Goal: Use online tool/utility: Utilize a website feature to perform a specific function

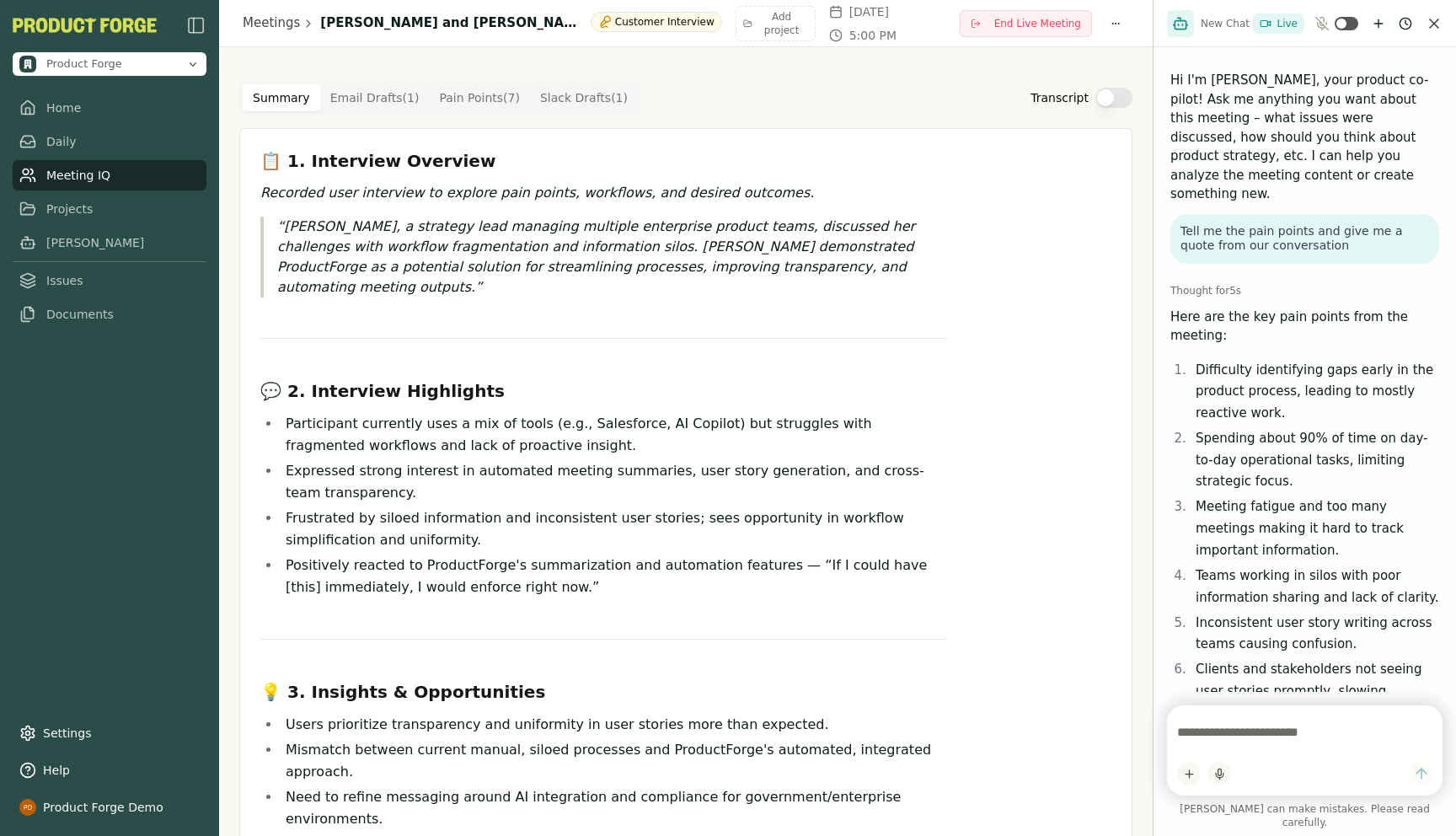
scroll to position [252, 0]
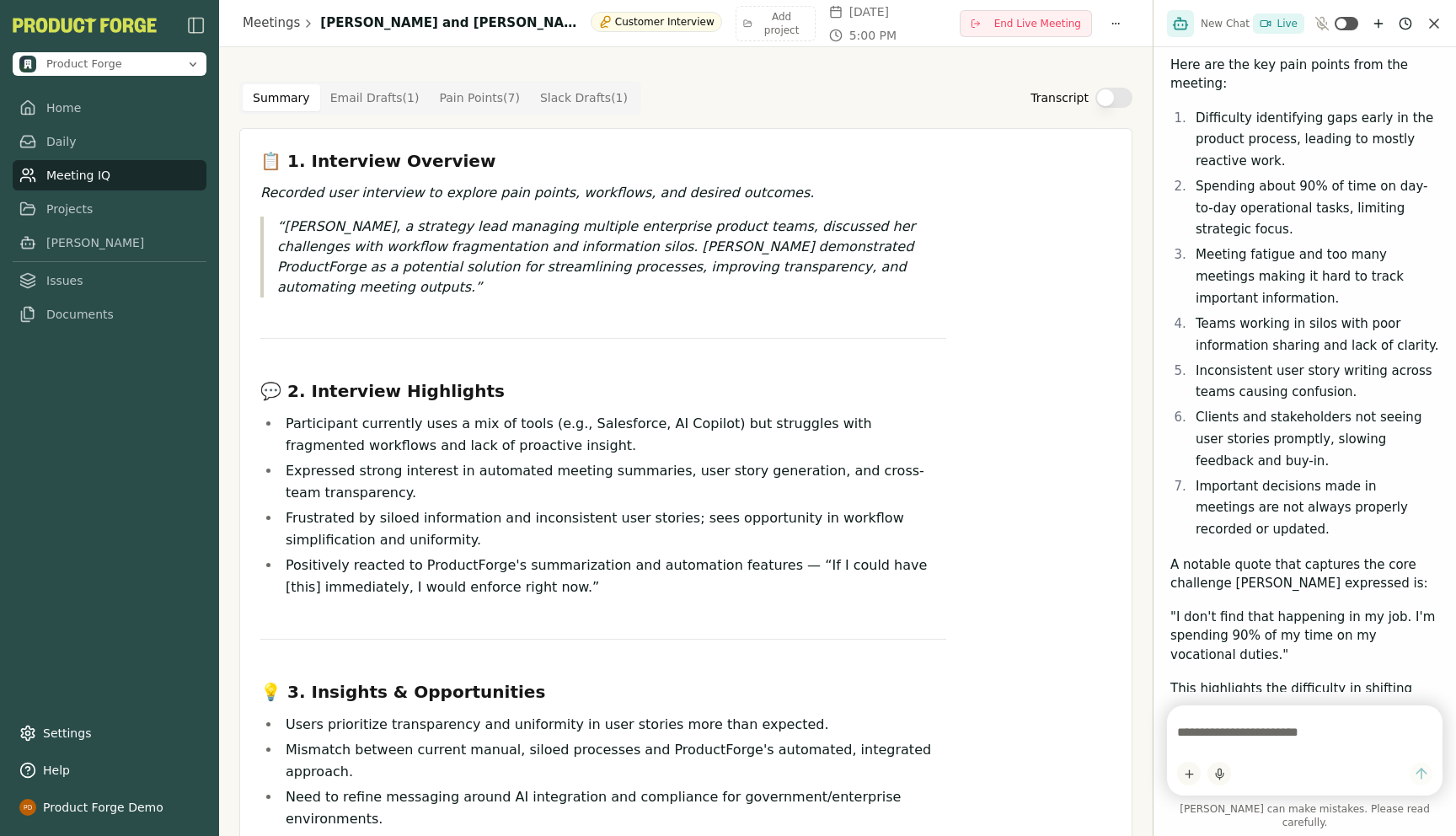
click at [466, 98] on Point "Pain Points ( 7 )" at bounding box center [479, 98] width 101 height 27
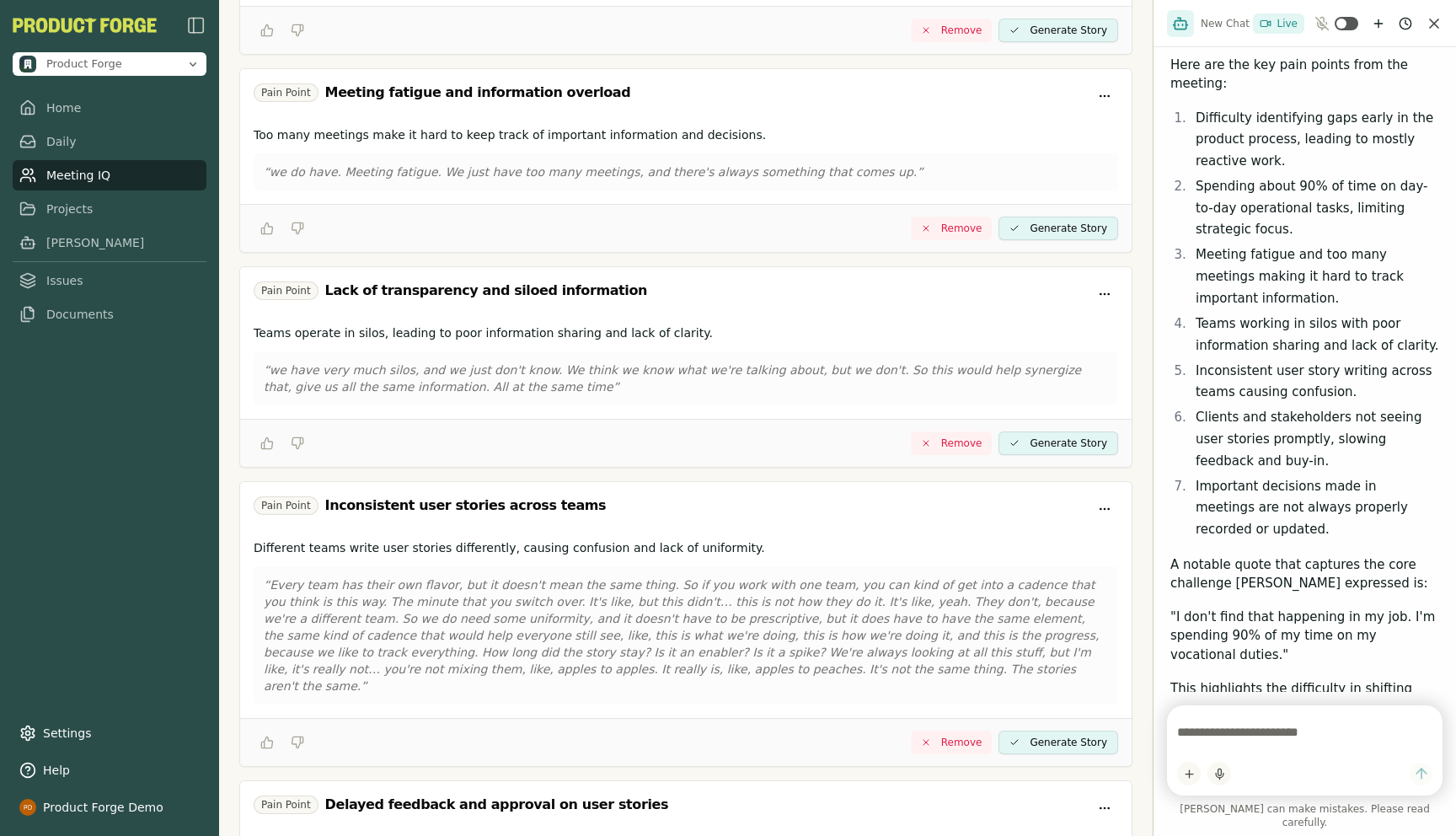
scroll to position [901, 0]
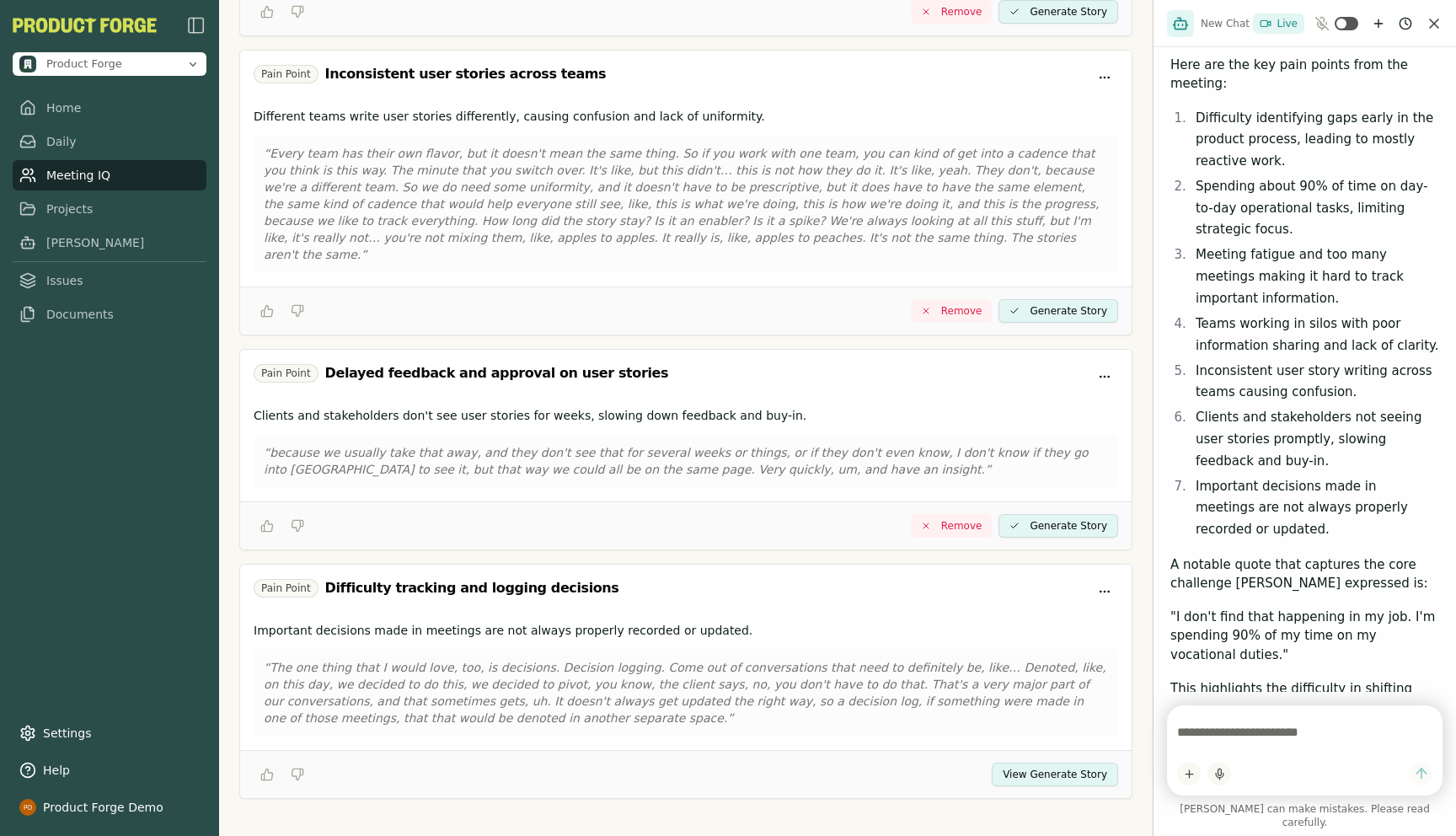
click at [1011, 769] on button "View Generate Story" at bounding box center [1054, 774] width 127 height 24
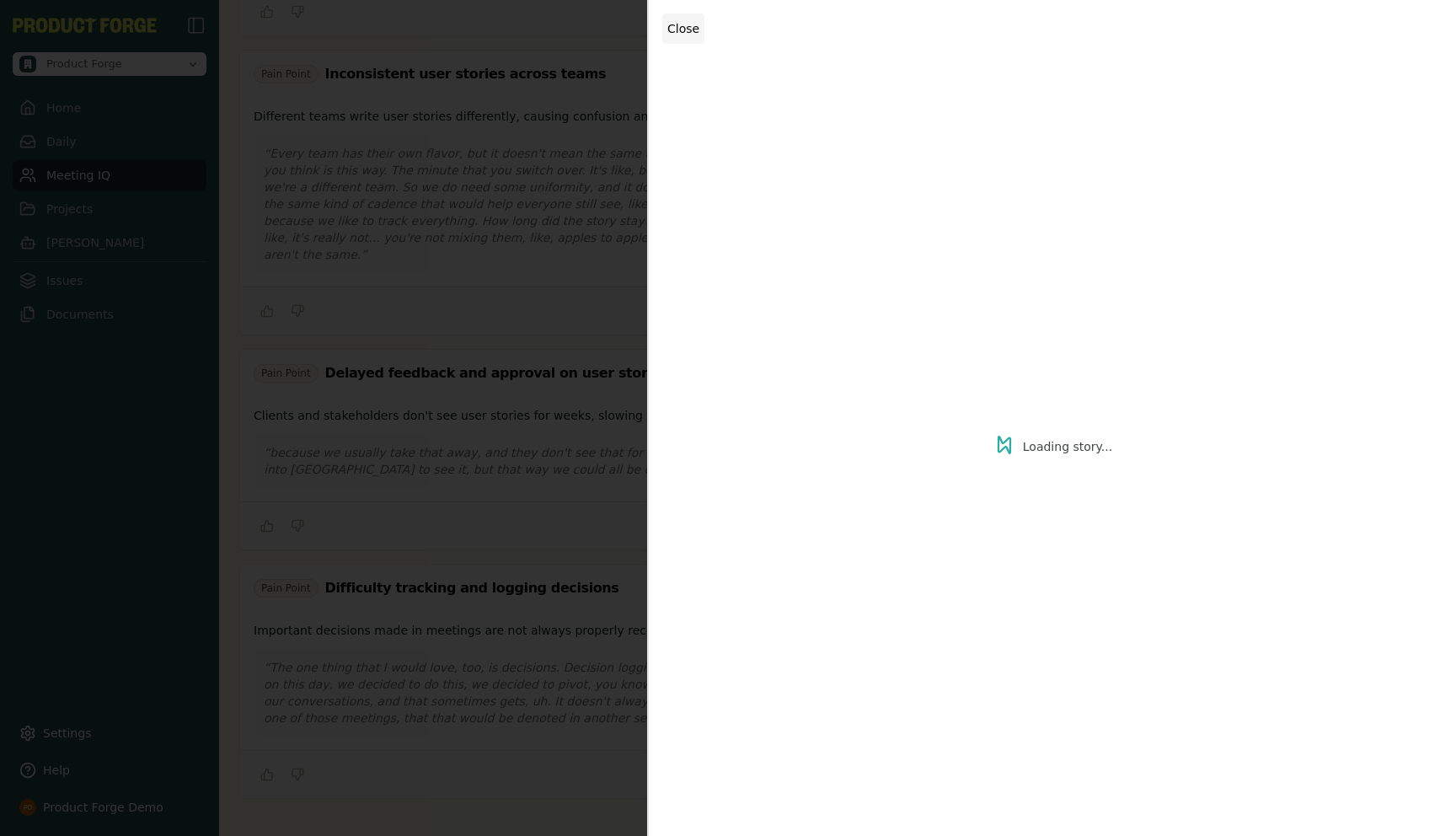
click at [686, 27] on span "Close" at bounding box center [683, 28] width 32 height 14
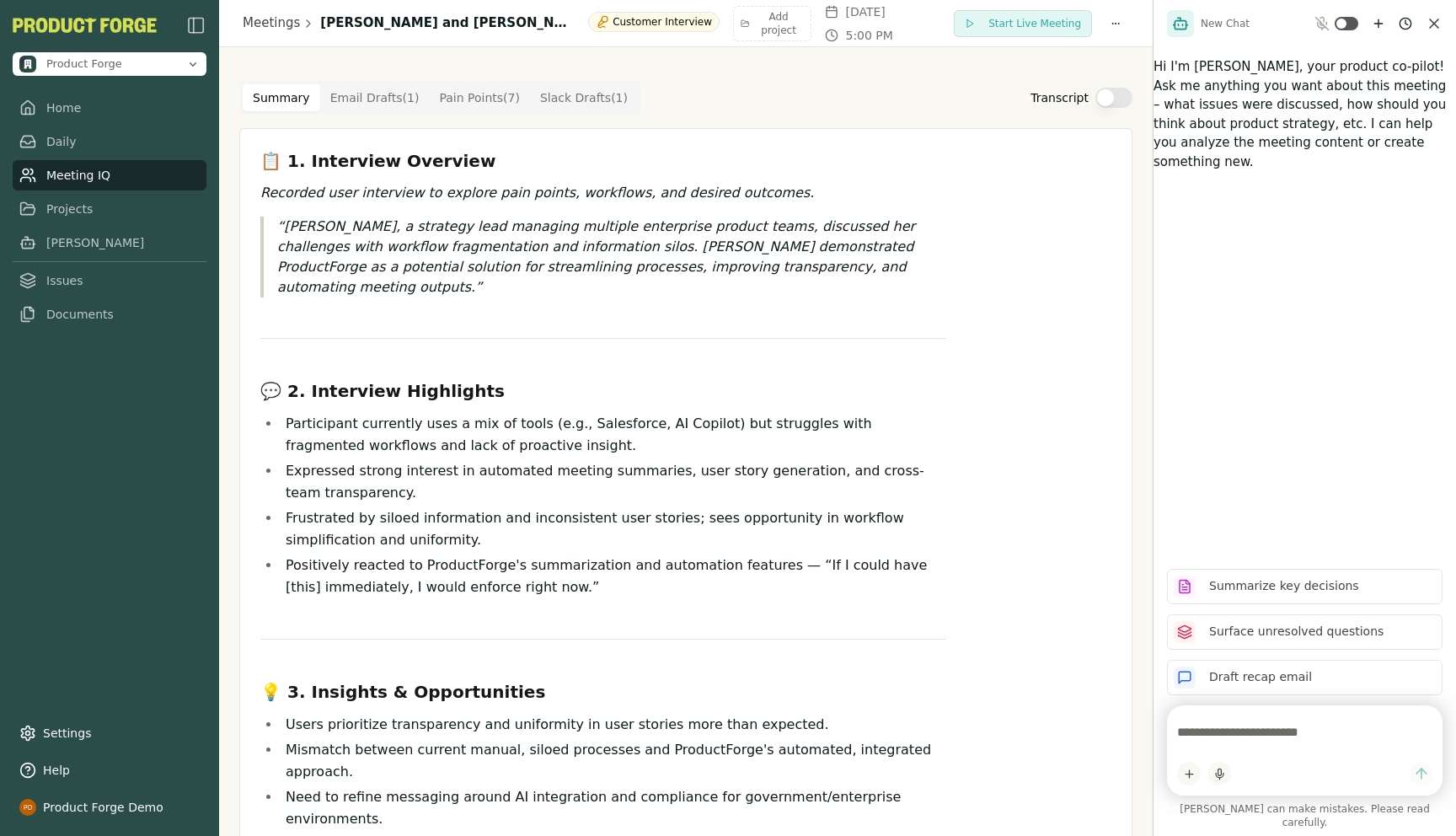
click at [485, 103] on Point "Pain Points ( 7 )" at bounding box center [479, 98] width 101 height 27
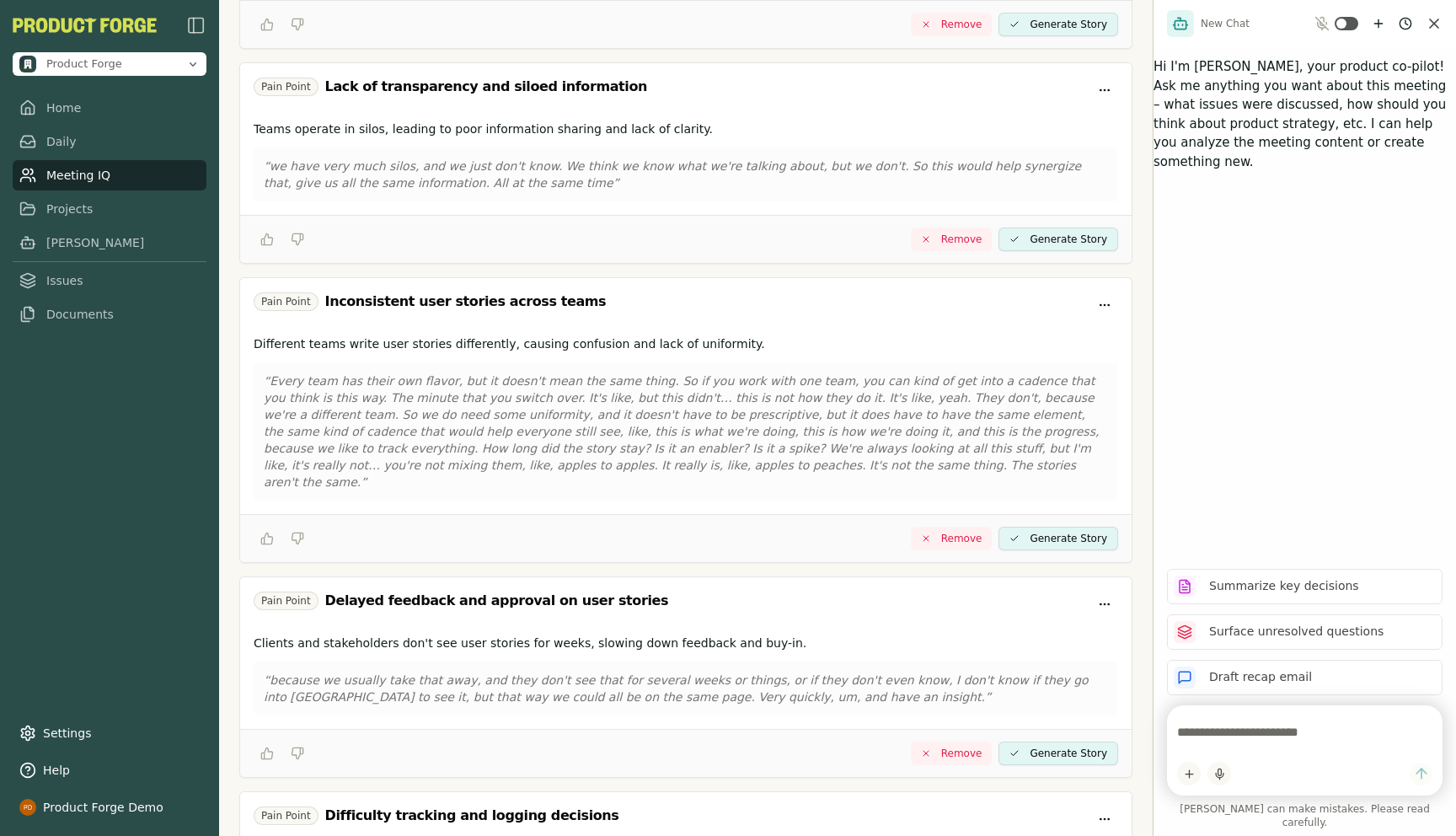
scroll to position [901, 0]
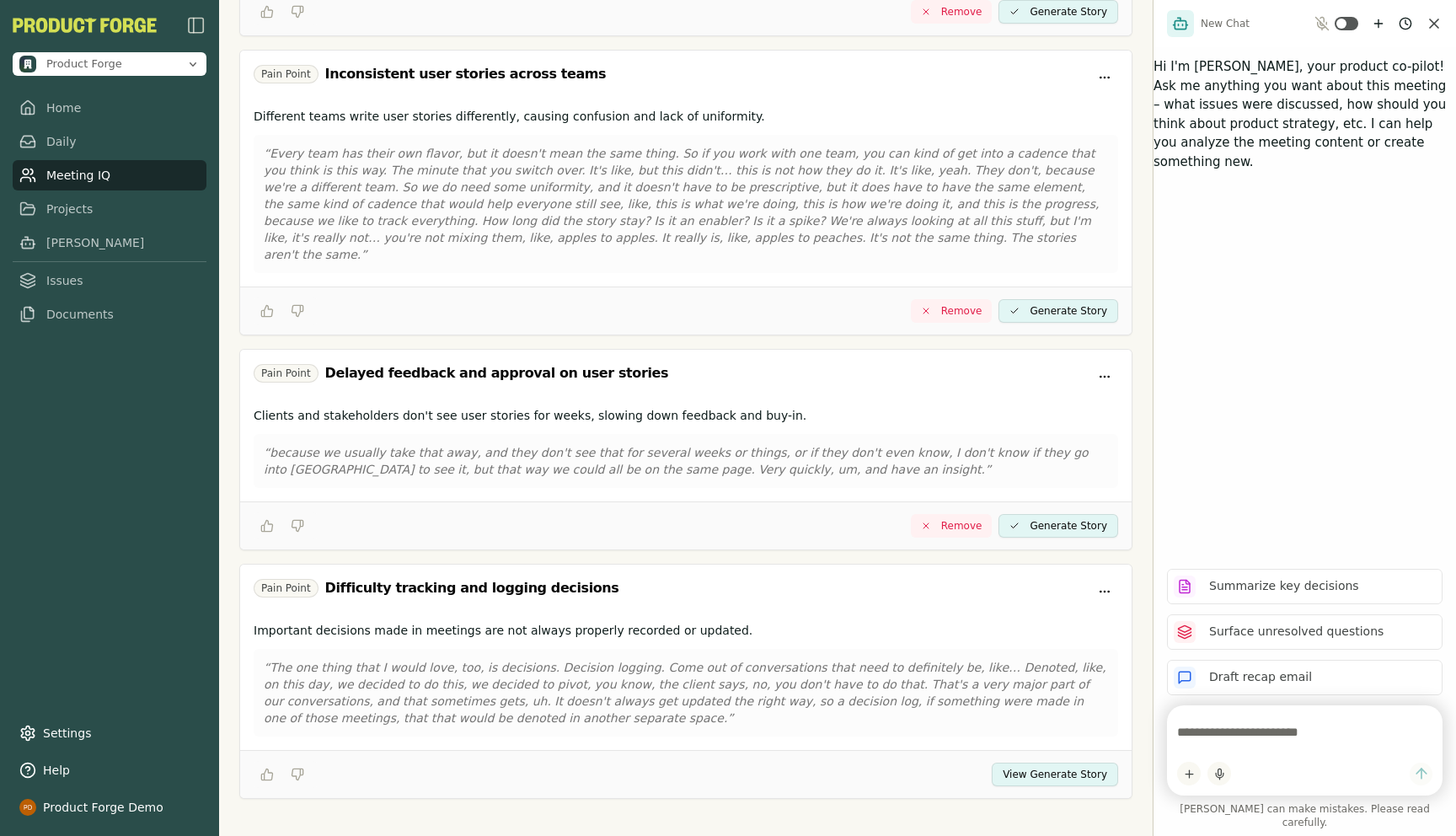
click at [1062, 762] on button "View Generate Story" at bounding box center [1054, 774] width 127 height 24
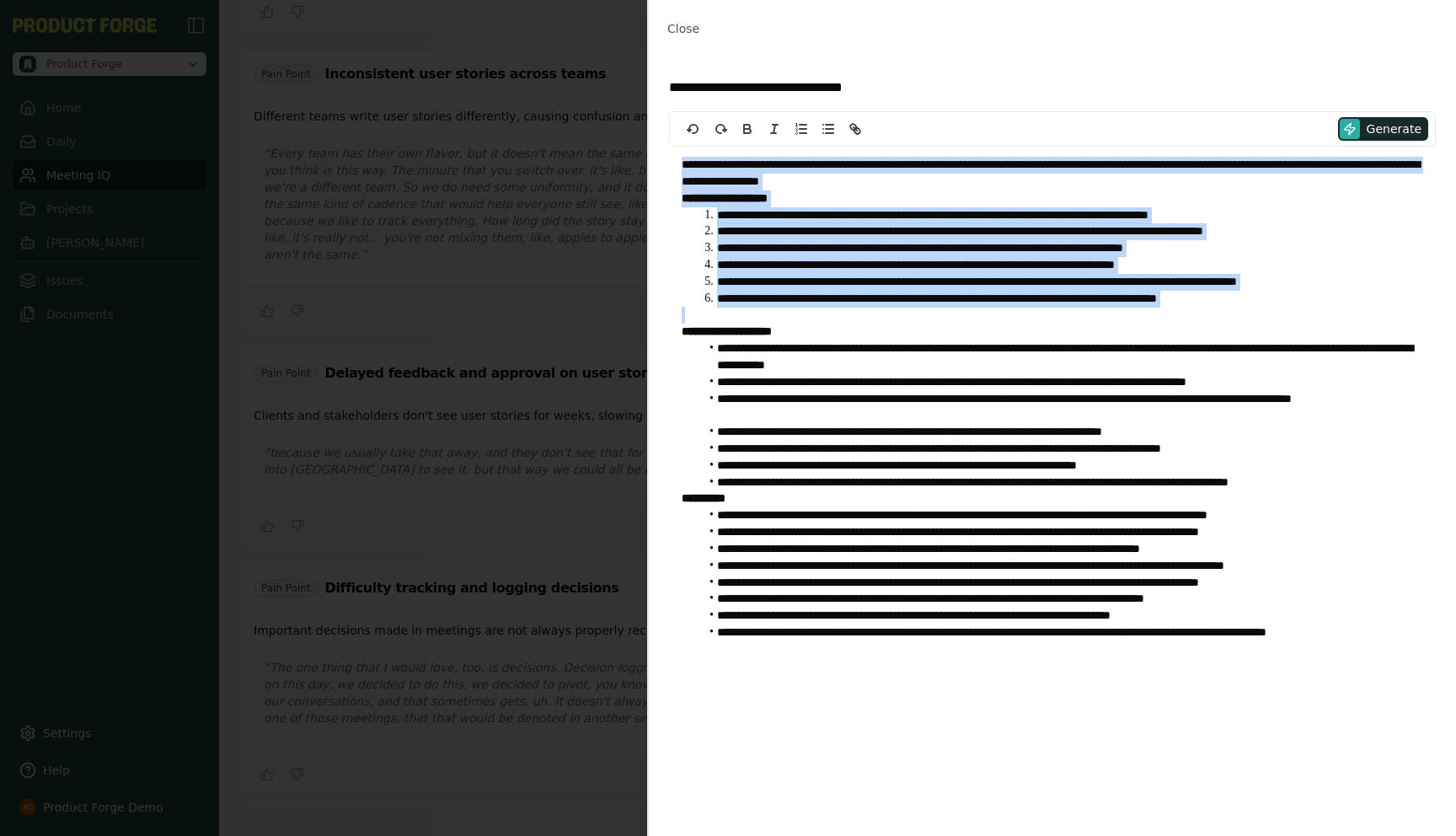
drag, startPoint x: 680, startPoint y: 164, endPoint x: 1366, endPoint y: 324, distance: 704.4
click at [1366, 324] on div "**********" at bounding box center [1052, 408] width 767 height 521
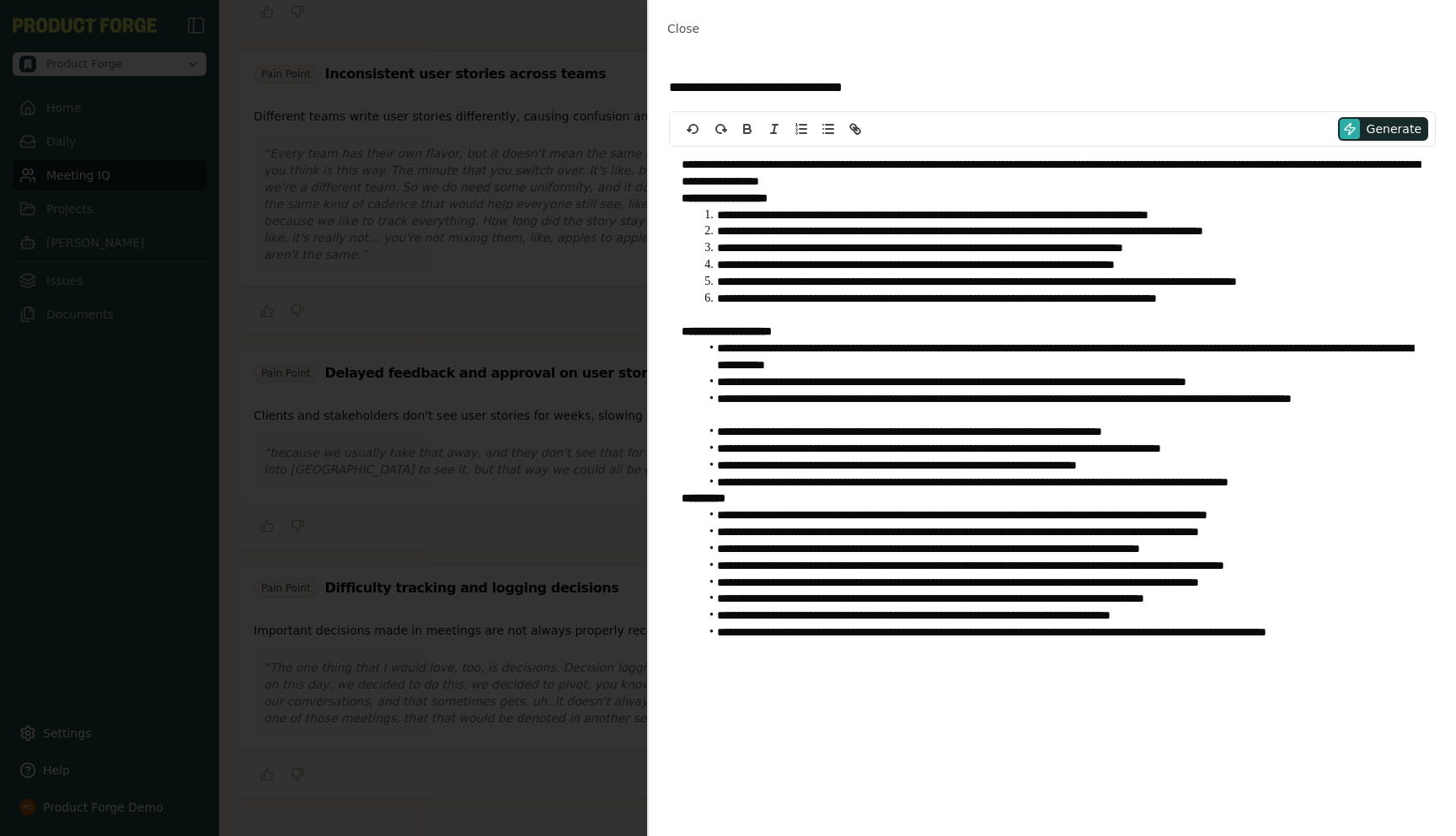
click at [914, 230] on li "**********" at bounding box center [1061, 232] width 724 height 16
click at [677, 27] on span "Close" at bounding box center [683, 28] width 32 height 14
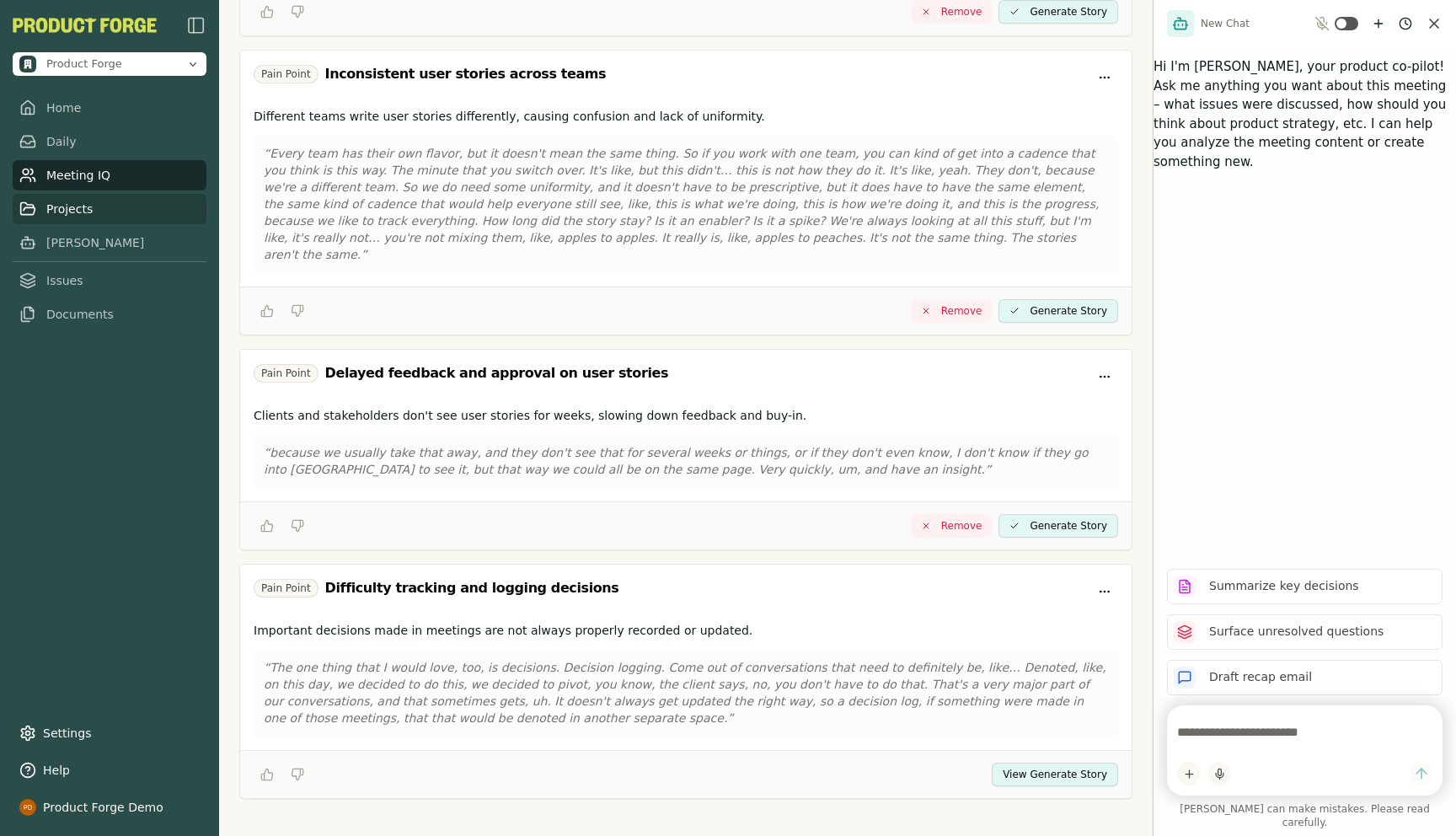
click at [58, 199] on link "Projects" at bounding box center [109, 209] width 194 height 30
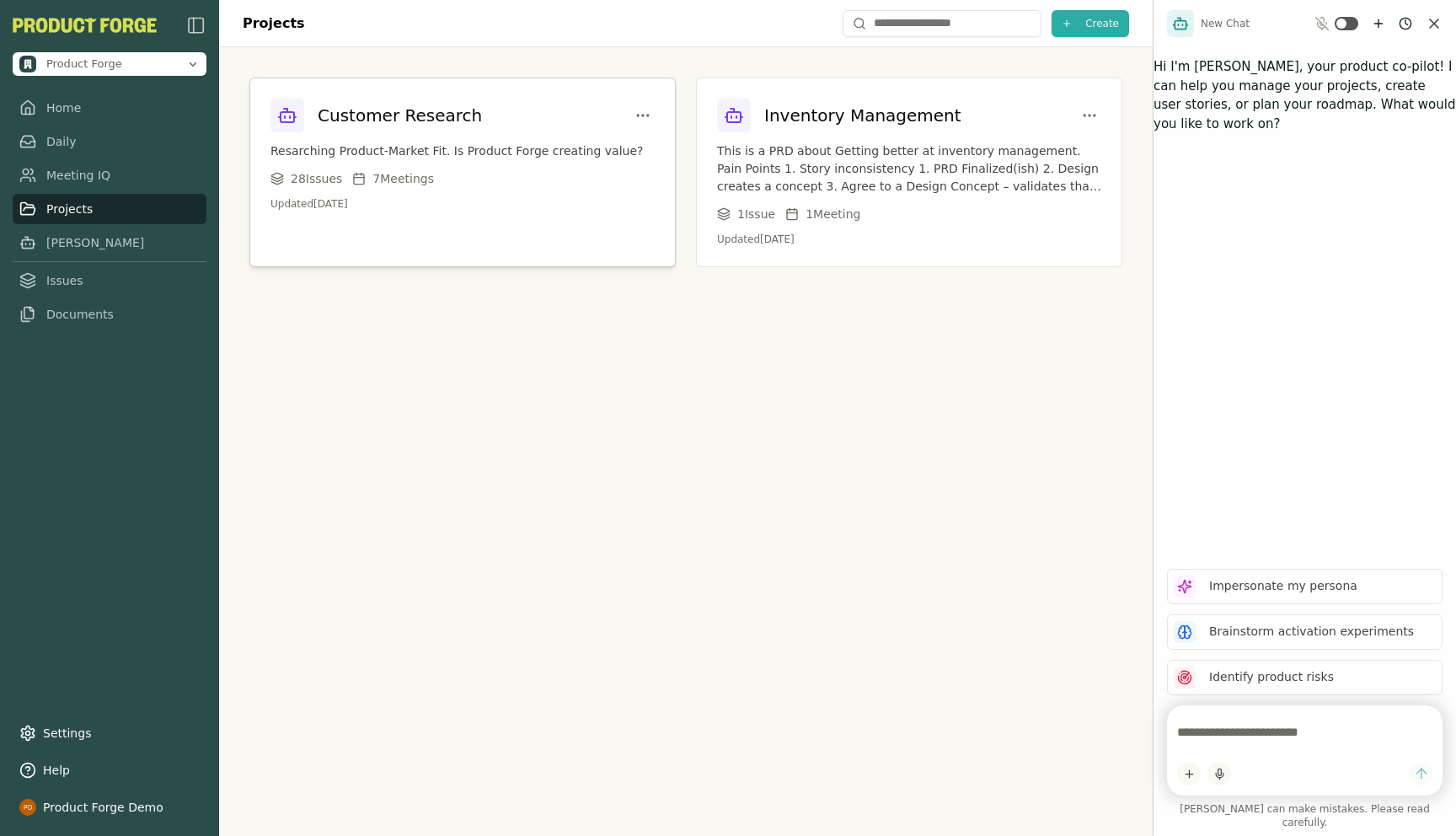
click at [427, 116] on h3 "Customer Research" at bounding box center [399, 116] width 164 height 24
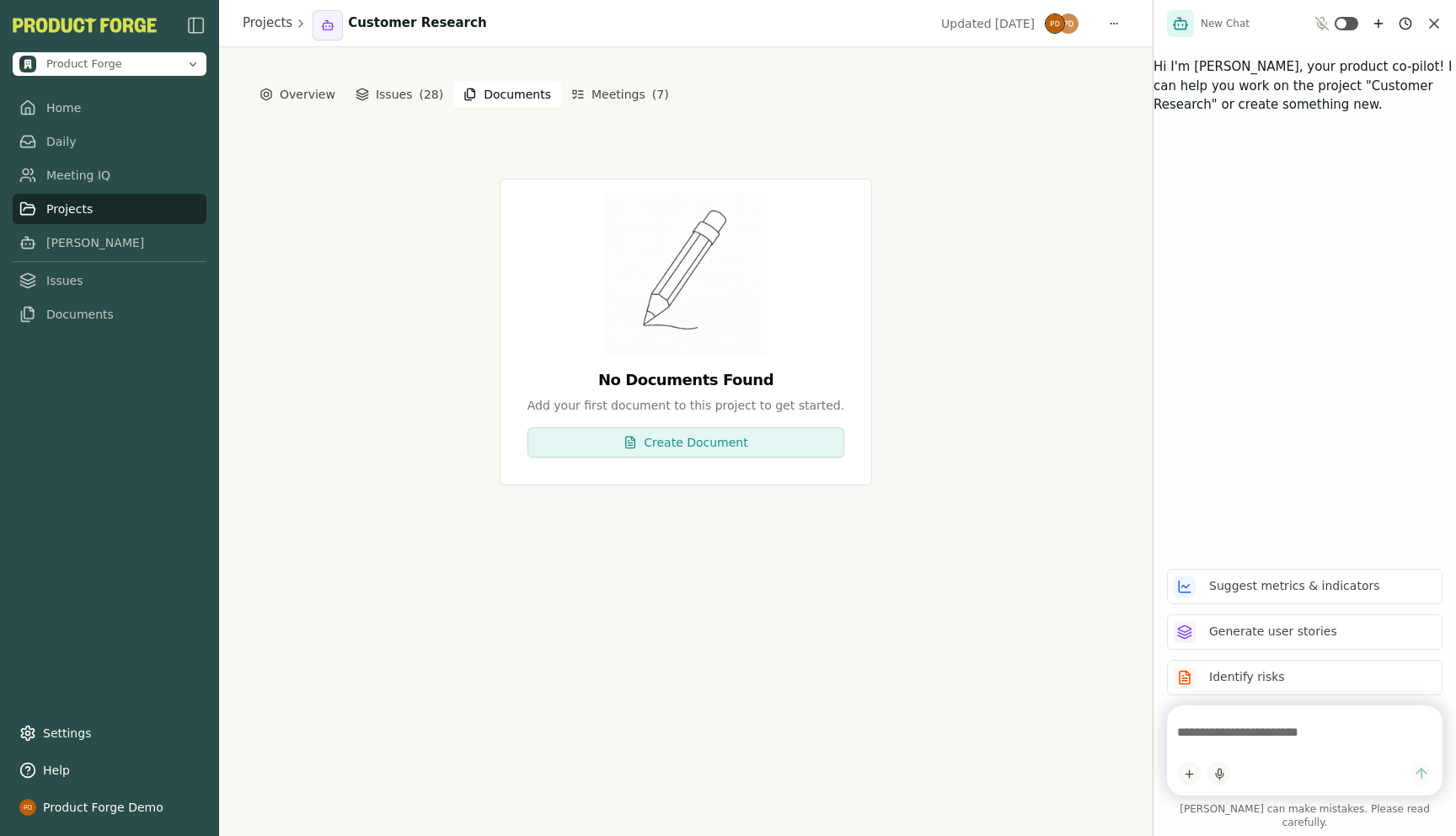
click at [494, 94] on button "Documents" at bounding box center [507, 95] width 108 height 27
click at [408, 349] on div "No Documents Found Add your first document to this project to get started. Crea…" at bounding box center [686, 332] width 755 height 306
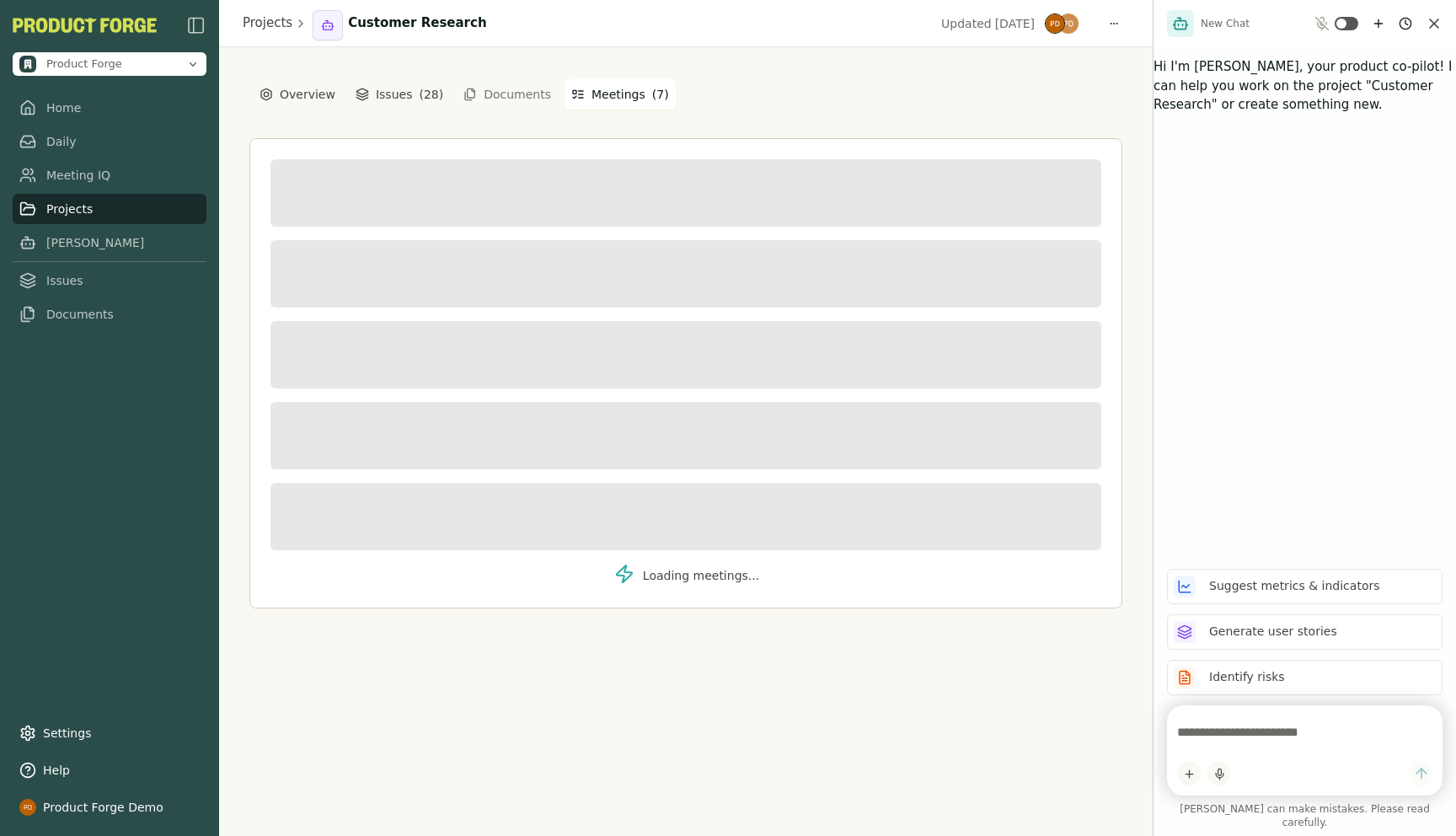
click at [604, 83] on button "Meetings ( 7 )" at bounding box center [620, 94] width 111 height 30
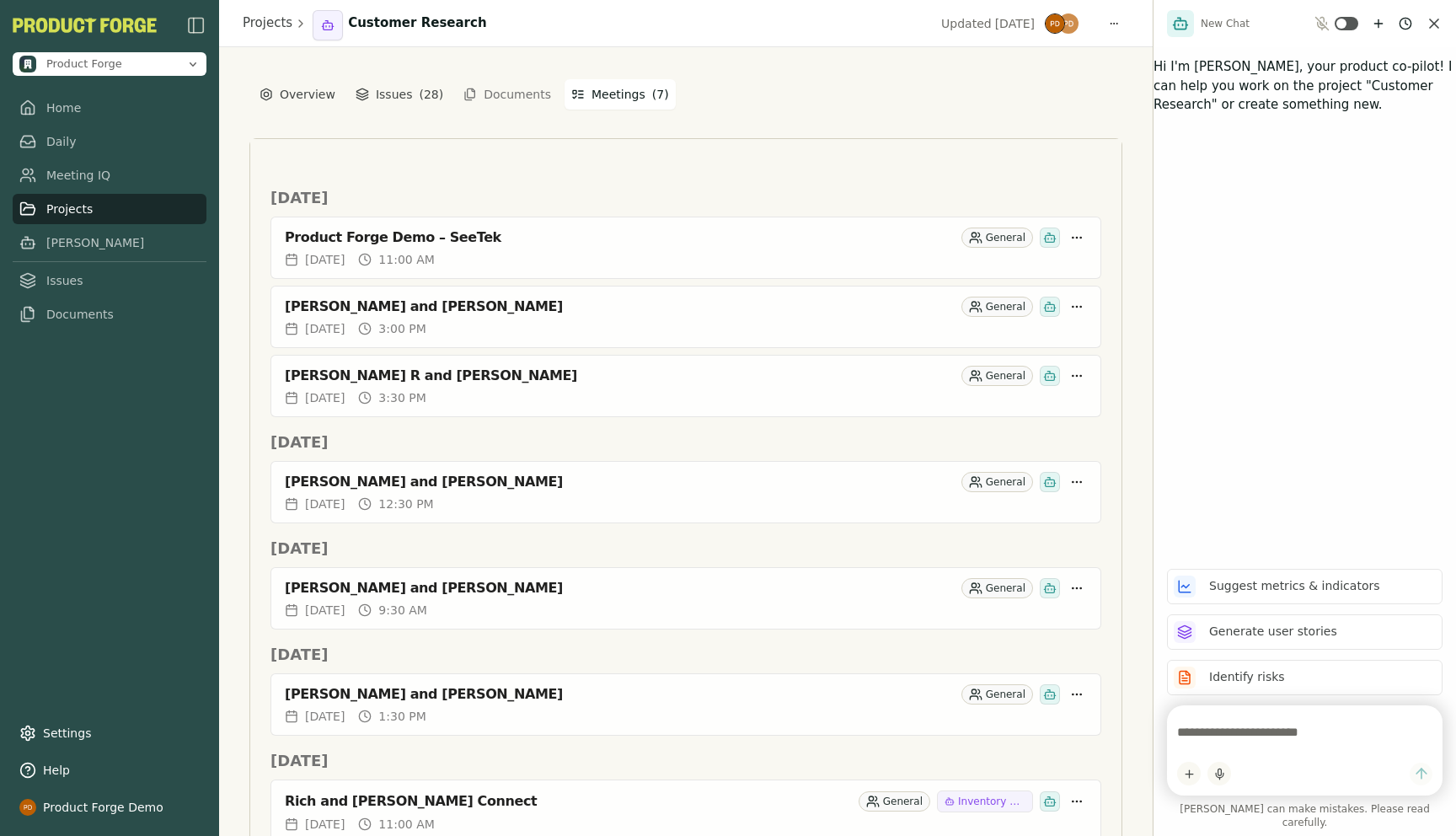
click at [1229, 737] on textarea at bounding box center [1305, 731] width 255 height 34
type textarea "**********"
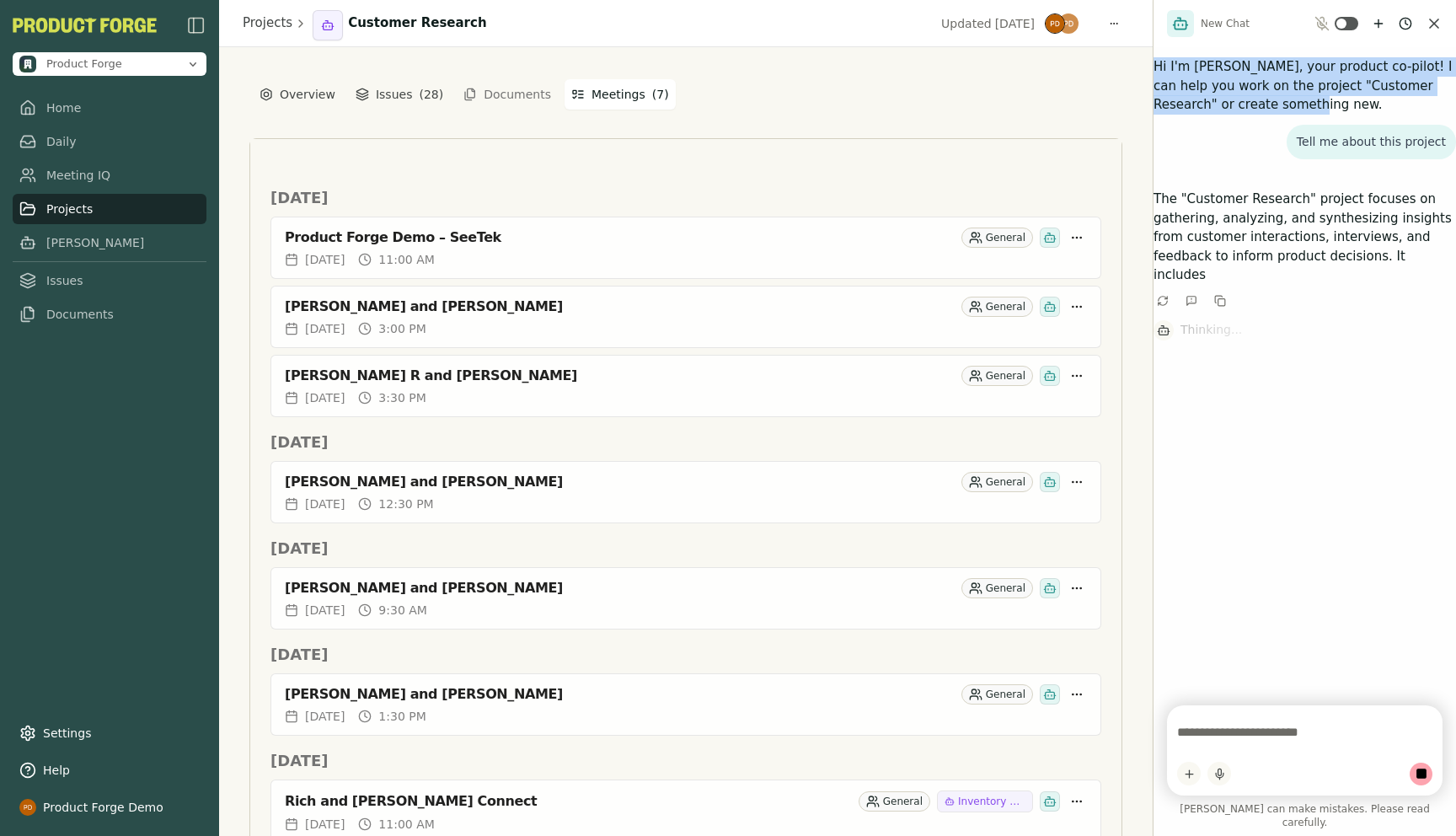
drag, startPoint x: 1243, startPoint y: 108, endPoint x: 1157, endPoint y: 57, distance: 100.0
click at [1157, 57] on p "Hi I'm Smith, your product co-pilot! I can help you work on the project "Custom…" at bounding box center [1305, 86] width 303 height 57
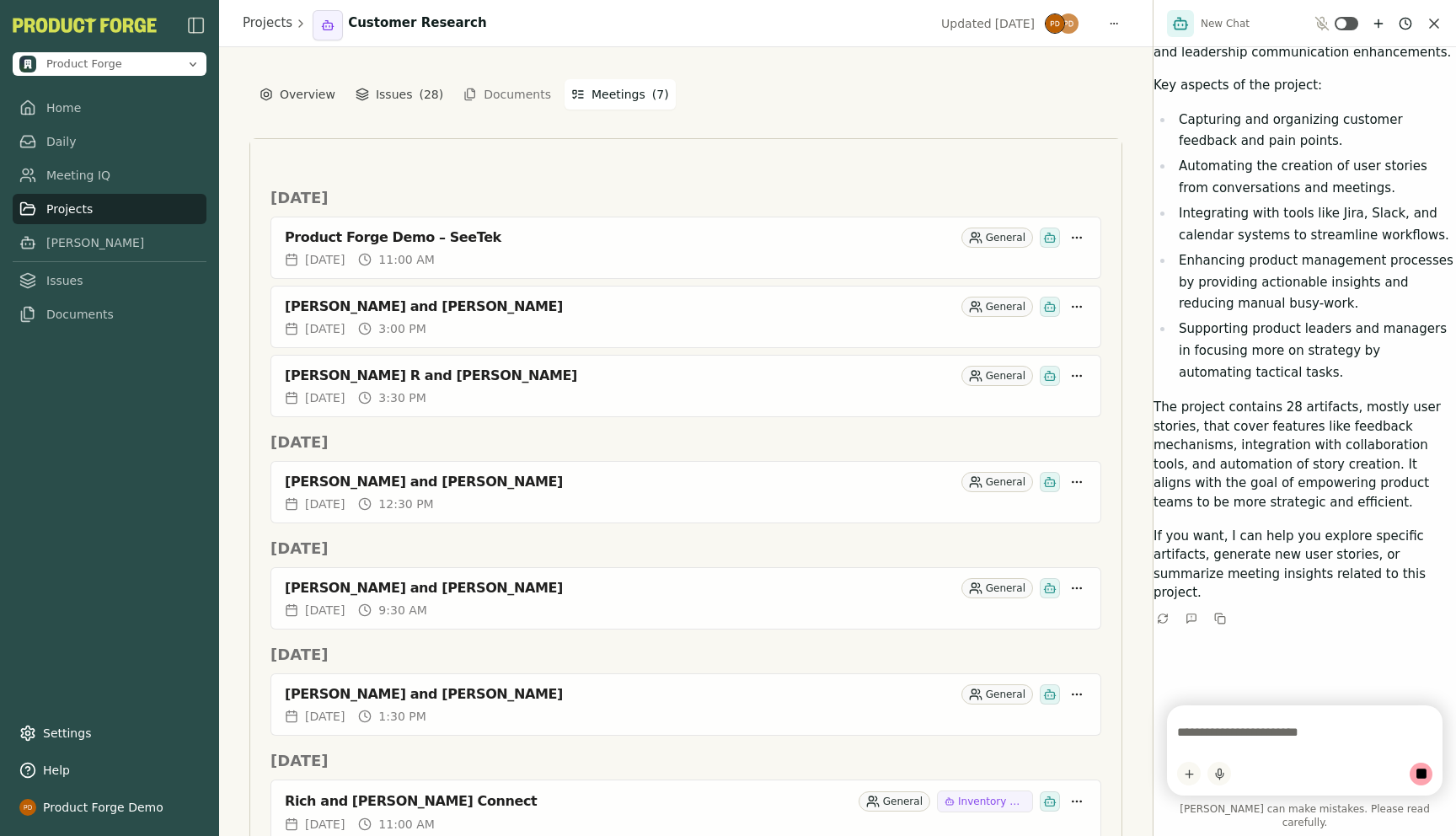
scroll to position [273, 0]
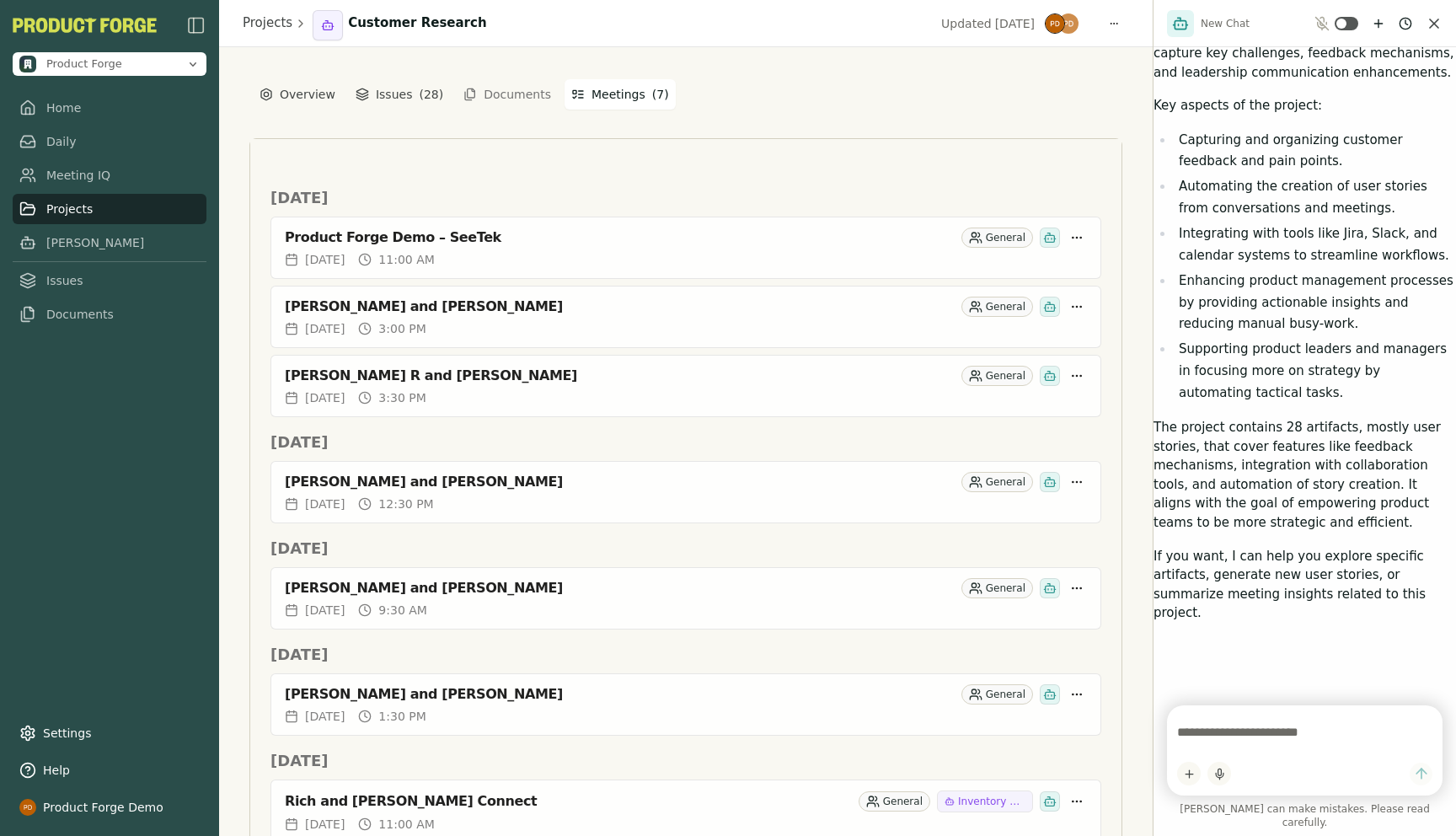
click at [1224, 744] on textarea at bounding box center [1305, 731] width 255 height 34
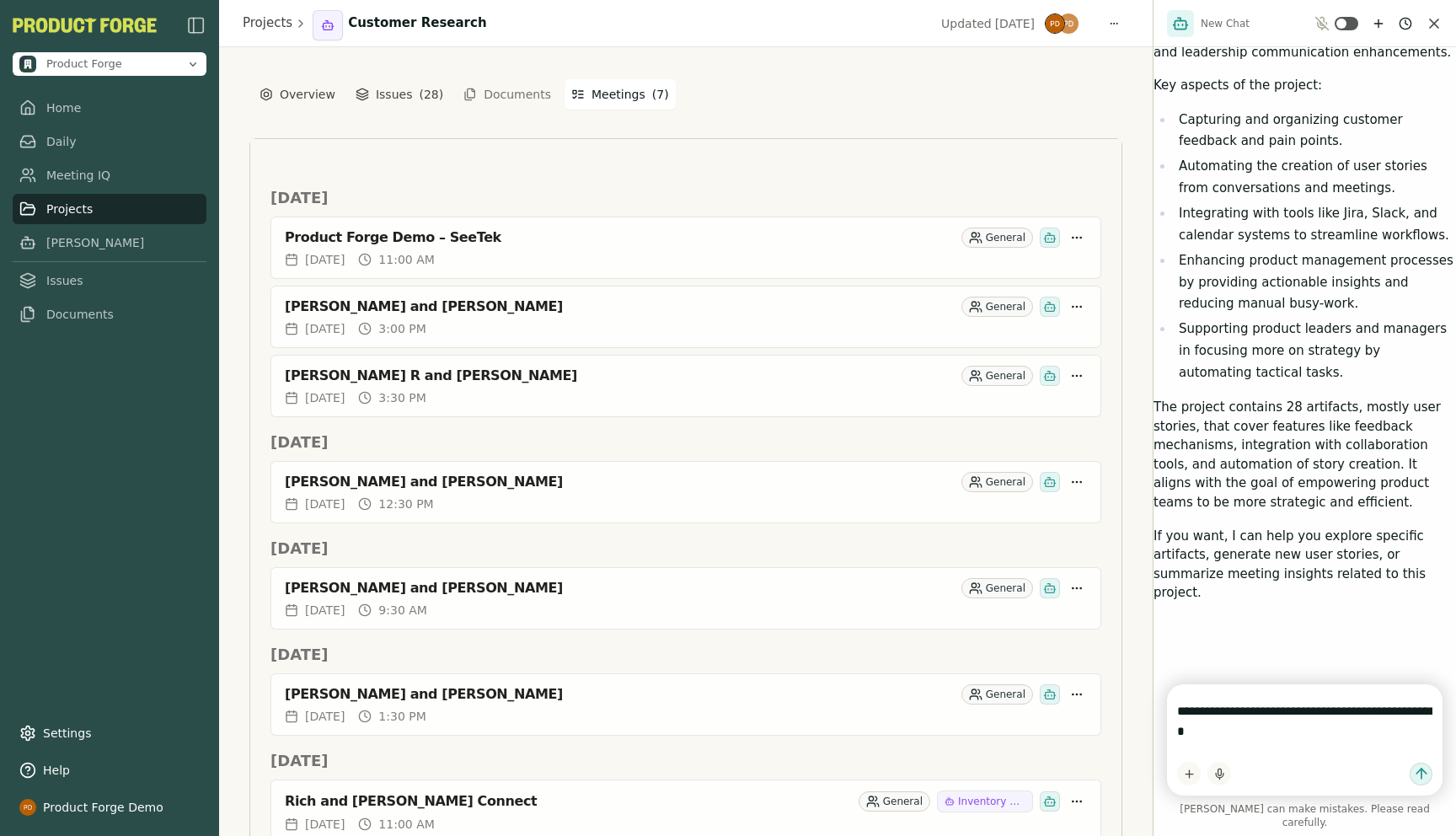
type textarea "**********"
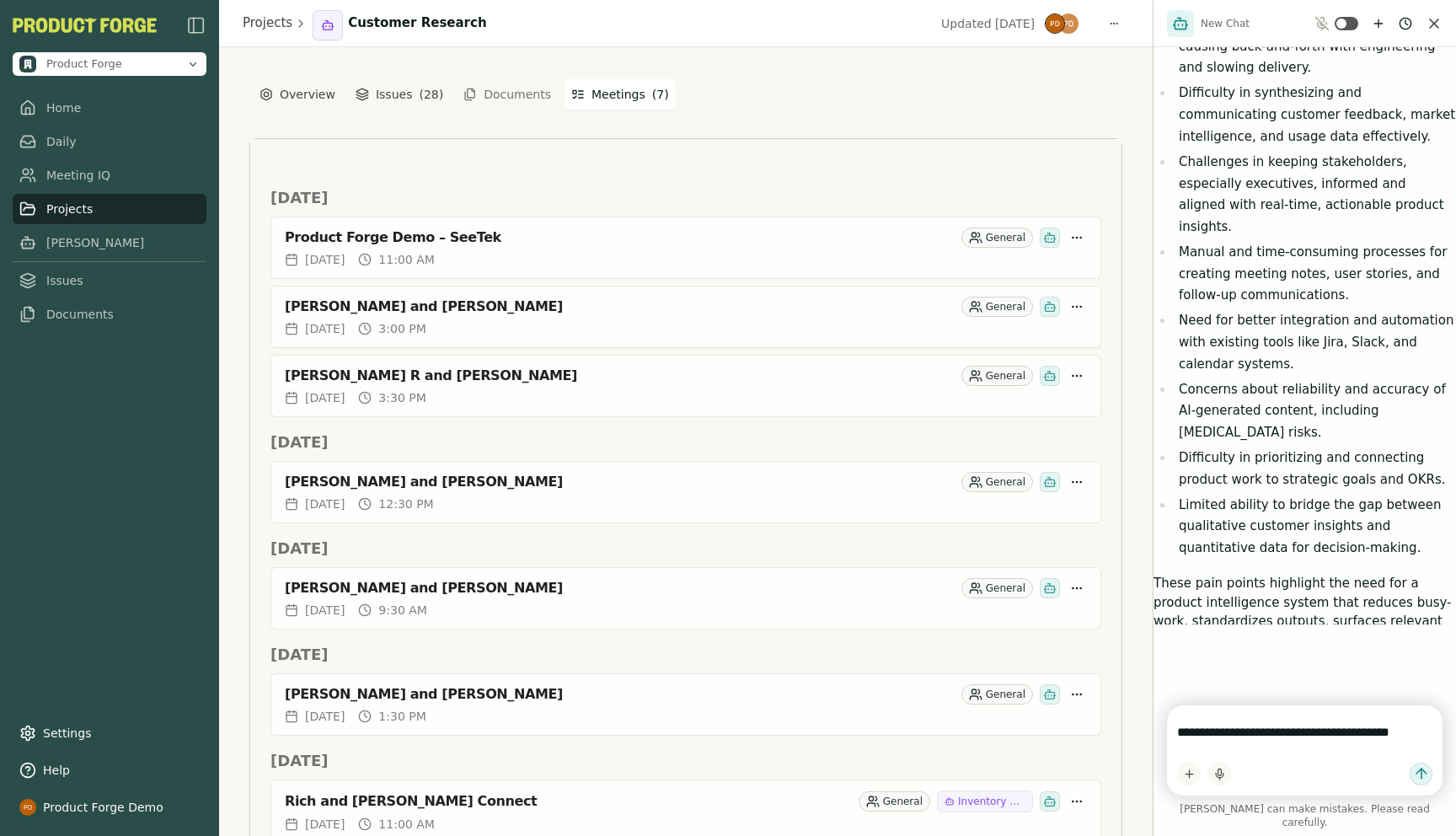
scroll to position [1213, 0]
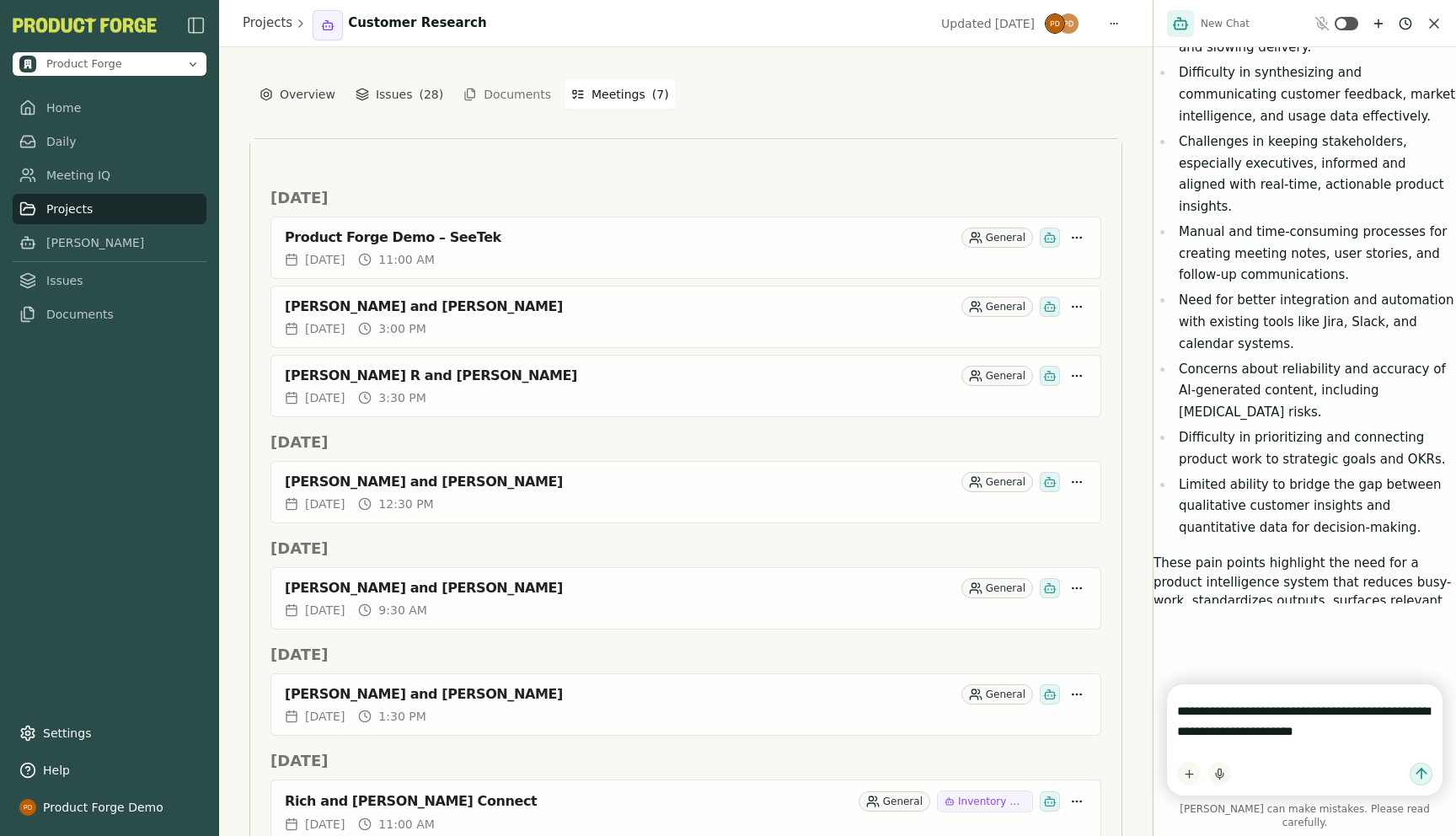
type textarea "**********"
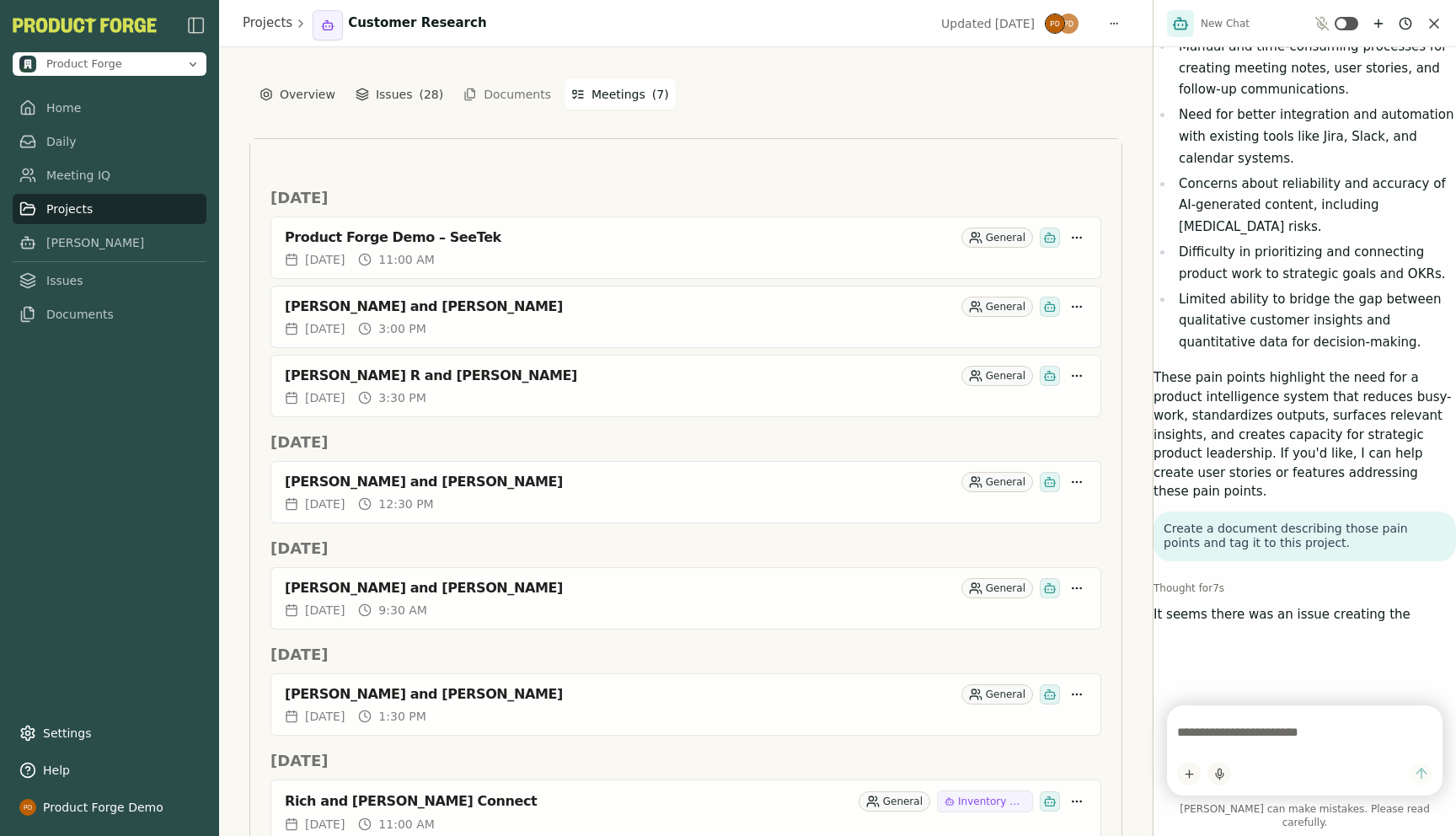
scroll to position [1391, 0]
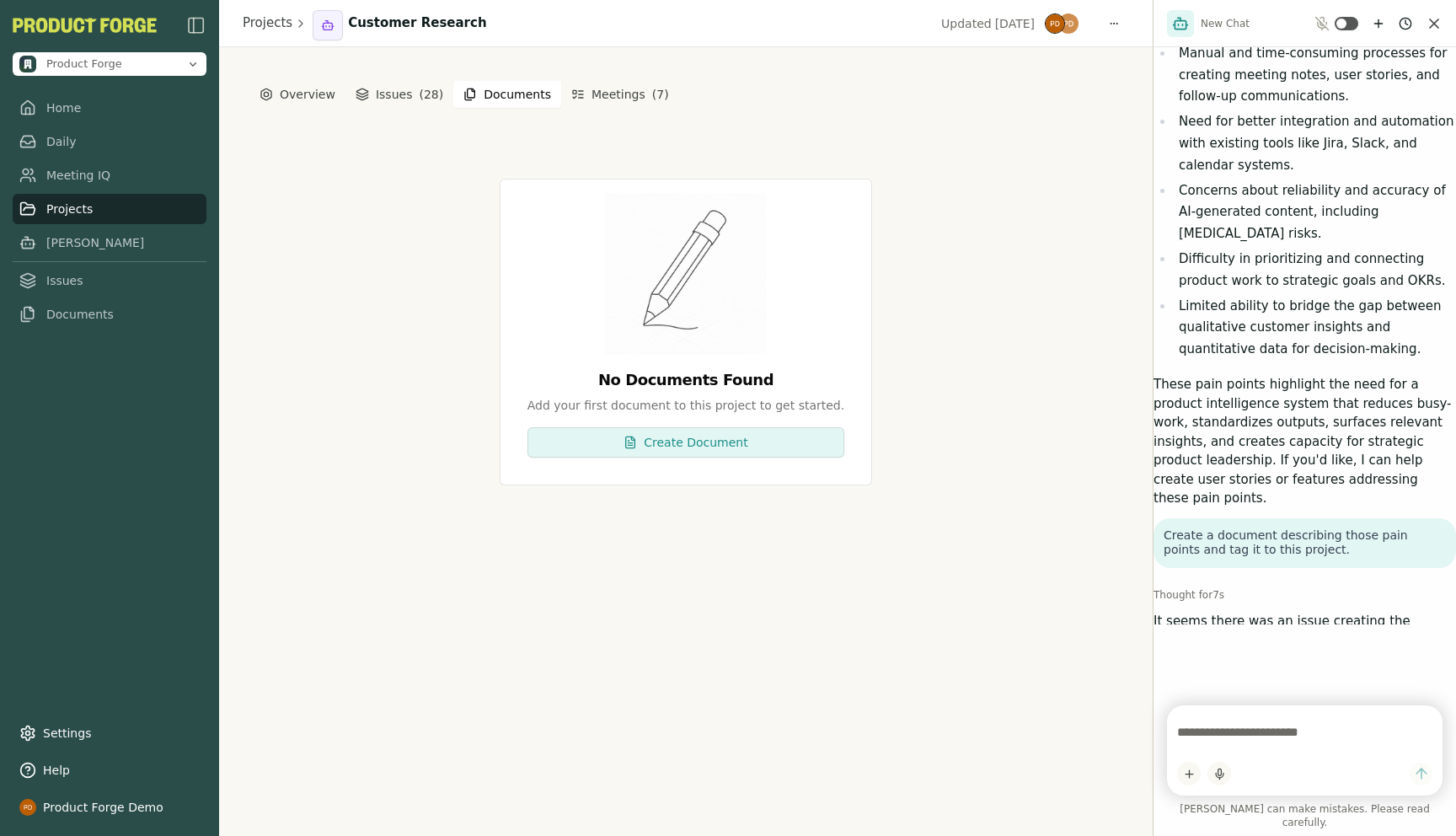
click at [479, 90] on button "Documents" at bounding box center [507, 95] width 108 height 27
click at [389, 101] on button "Issues ( 28 )" at bounding box center [399, 94] width 101 height 30
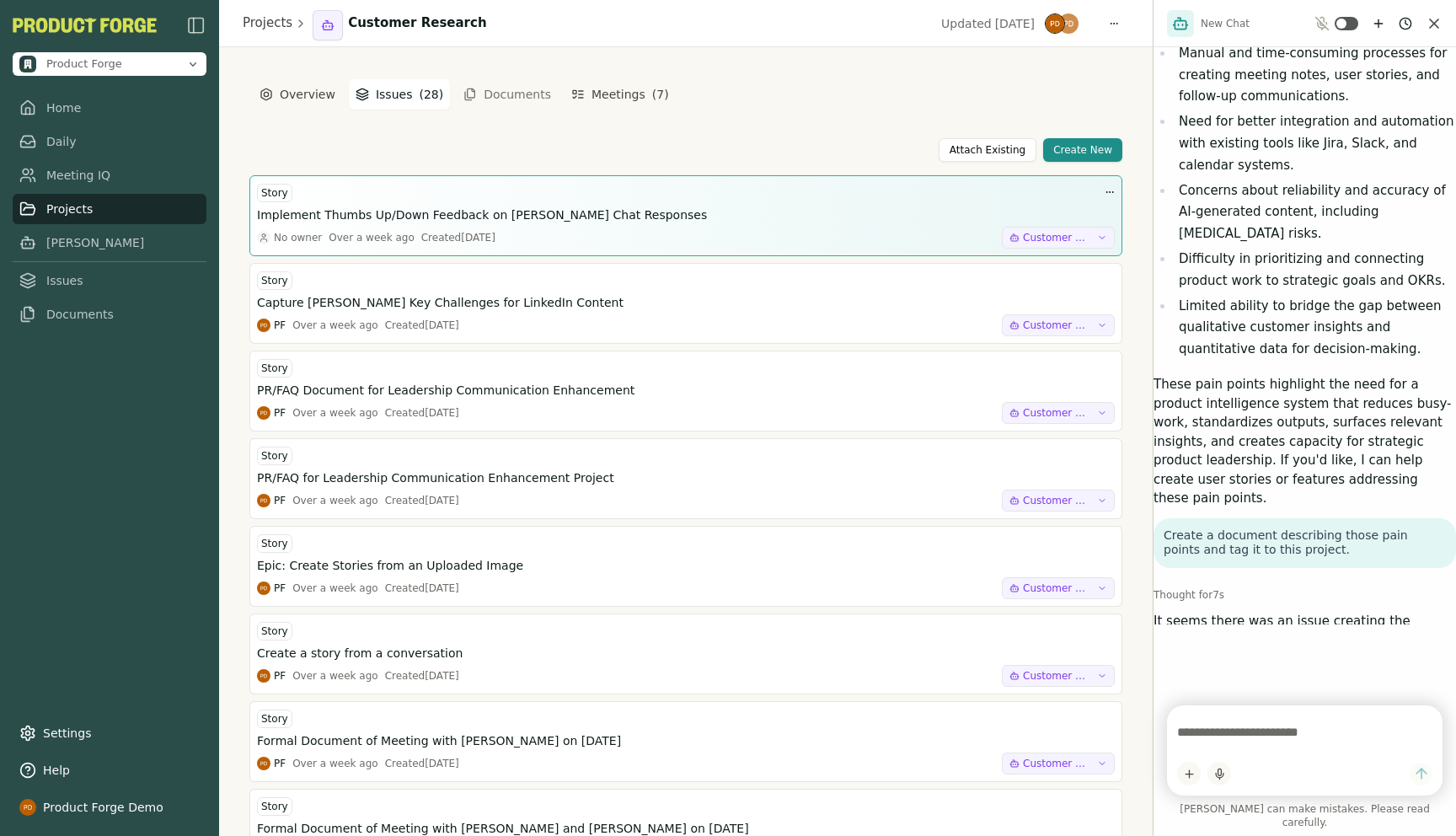
click at [363, 212] on h3 "Implement Thumbs Up/Down Feedback on Smith Chat Responses" at bounding box center [481, 214] width 449 height 16
click at [379, 216] on h3 "Implement Thumbs Up/Down Feedback on Smith Chat Responses" at bounding box center [481, 214] width 449 height 16
click at [478, 212] on h3 "Implement Thumbs Up/Down Feedback on Smith Chat Responses" at bounding box center [481, 214] width 449 height 16
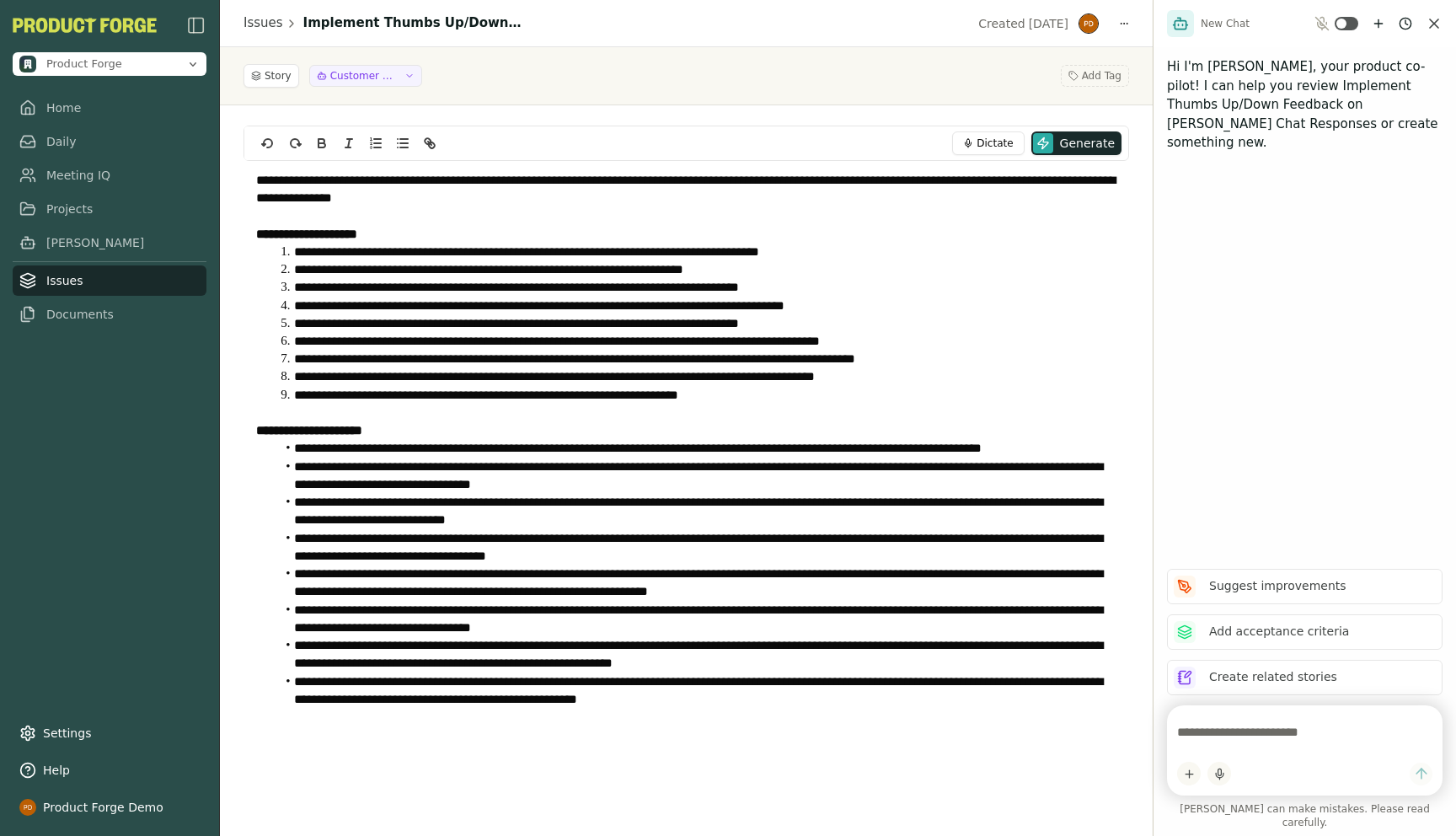
click at [399, 370] on li "**********" at bounding box center [696, 376] width 842 height 17
click at [91, 180] on link "Meeting IQ" at bounding box center [109, 175] width 194 height 30
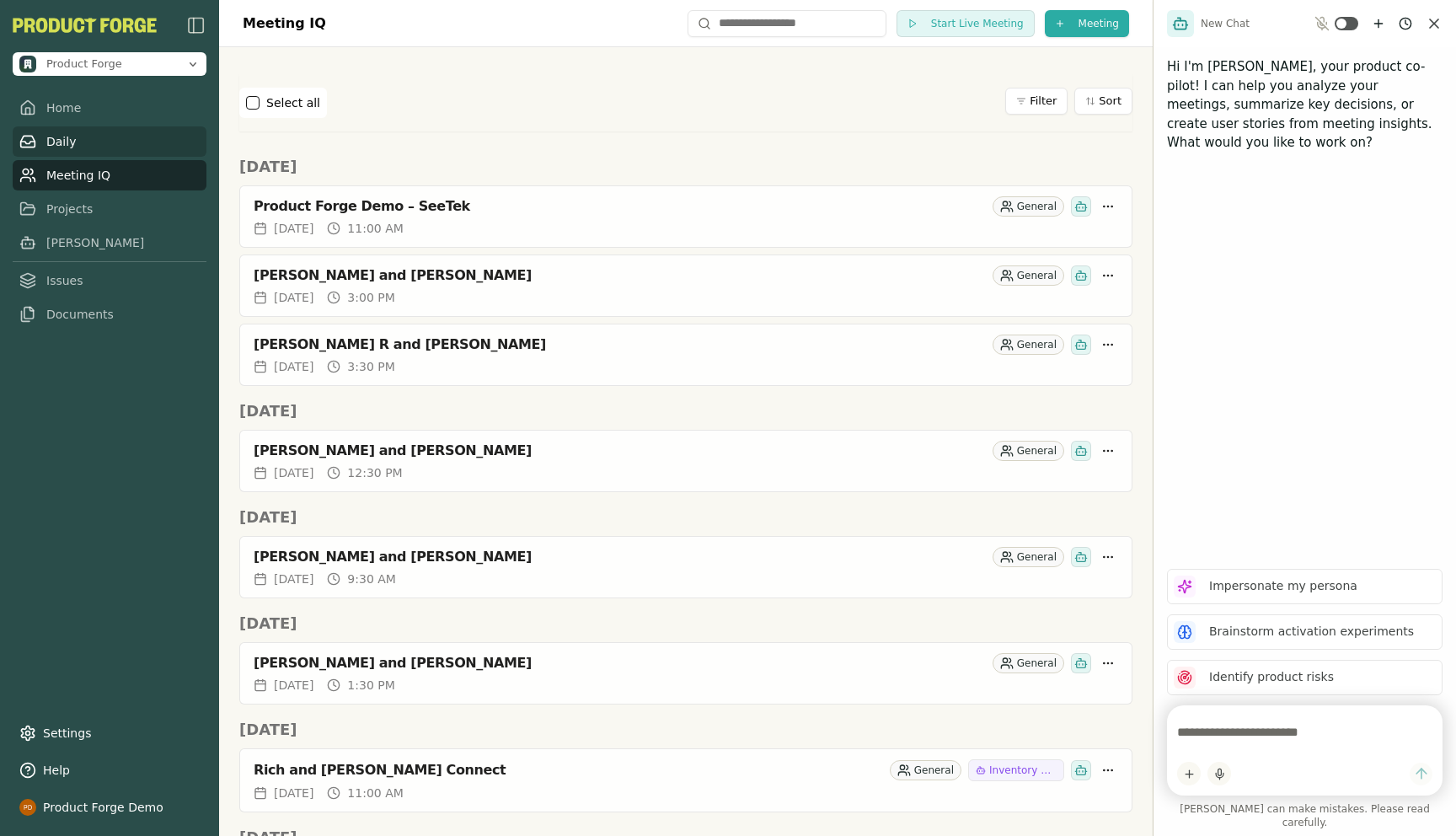
click at [68, 139] on link "Daily" at bounding box center [109, 141] width 194 height 30
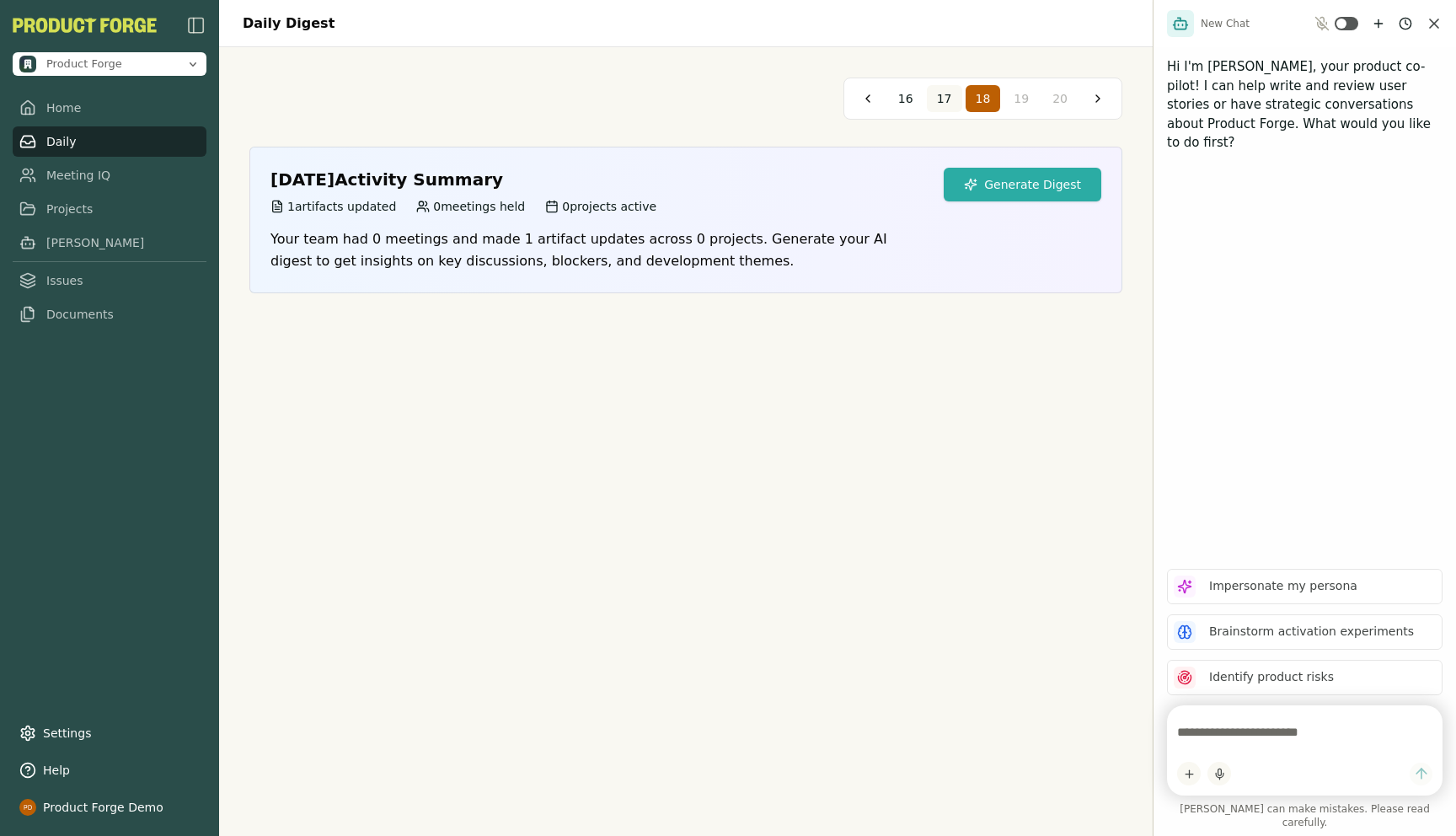
click at [957, 96] on button "17" at bounding box center [944, 98] width 36 height 27
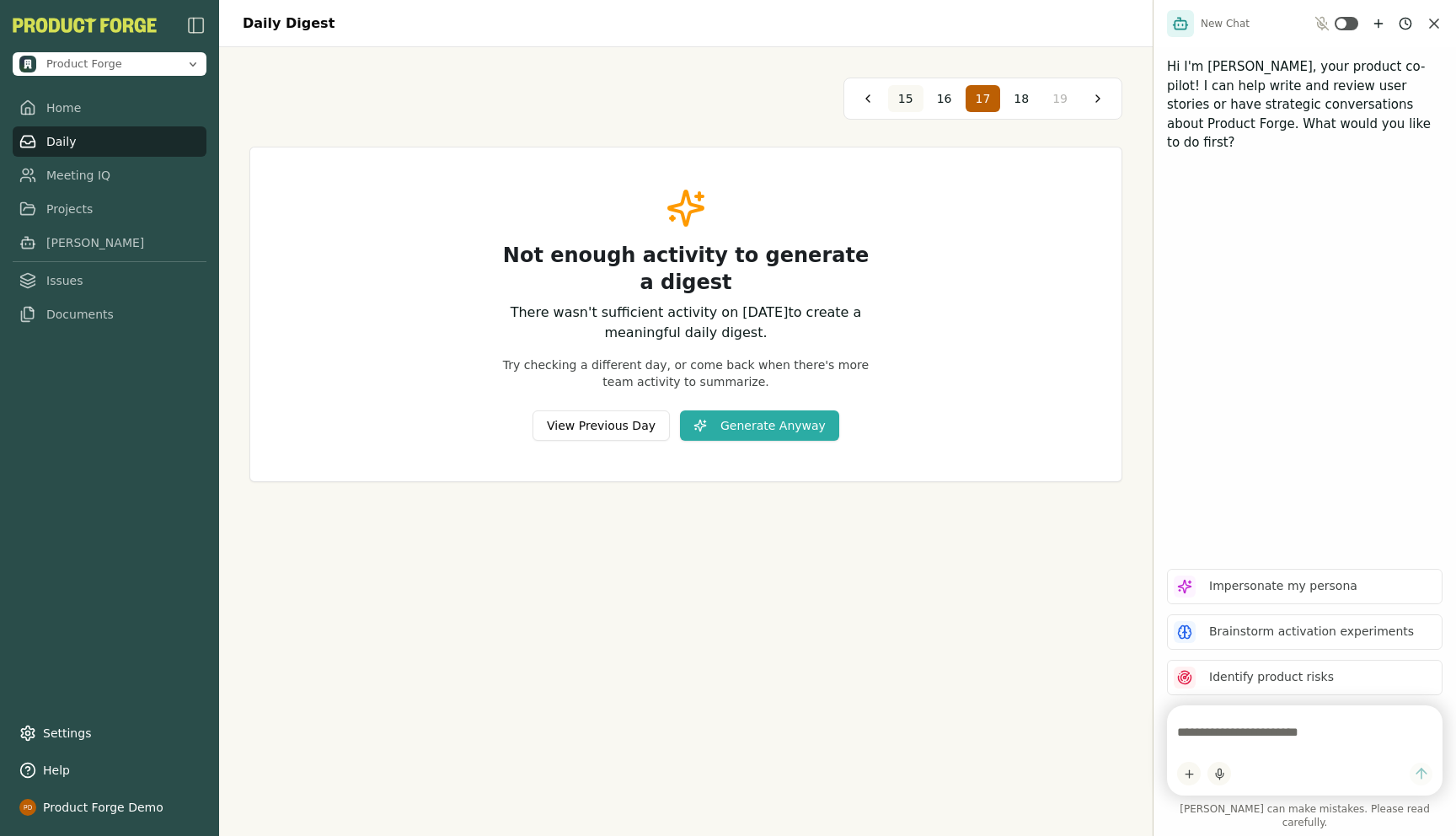
click at [914, 91] on span "15" at bounding box center [905, 98] width 15 height 16
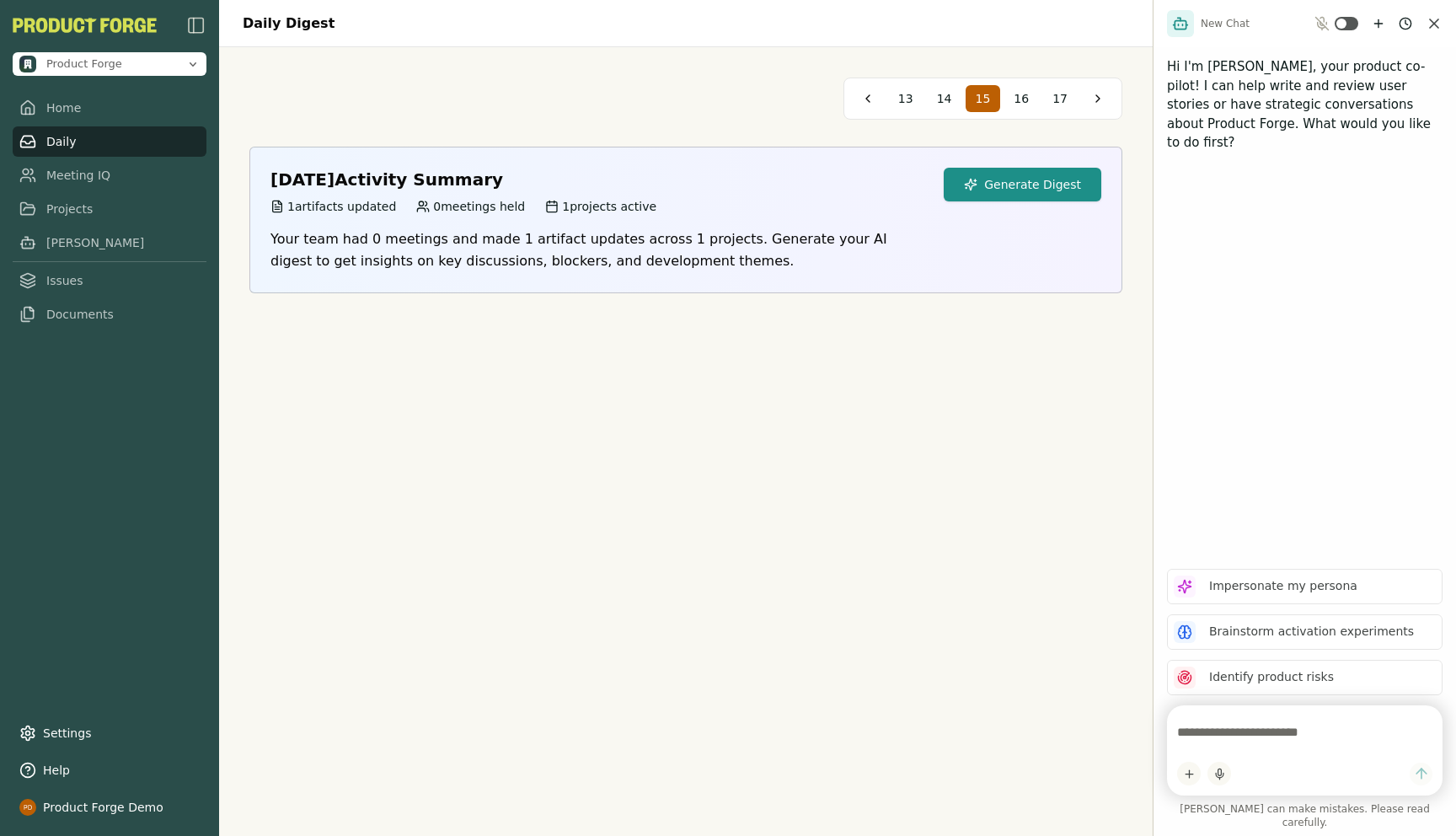
click at [1076, 193] on button "Generate Digest" at bounding box center [1022, 184] width 158 height 34
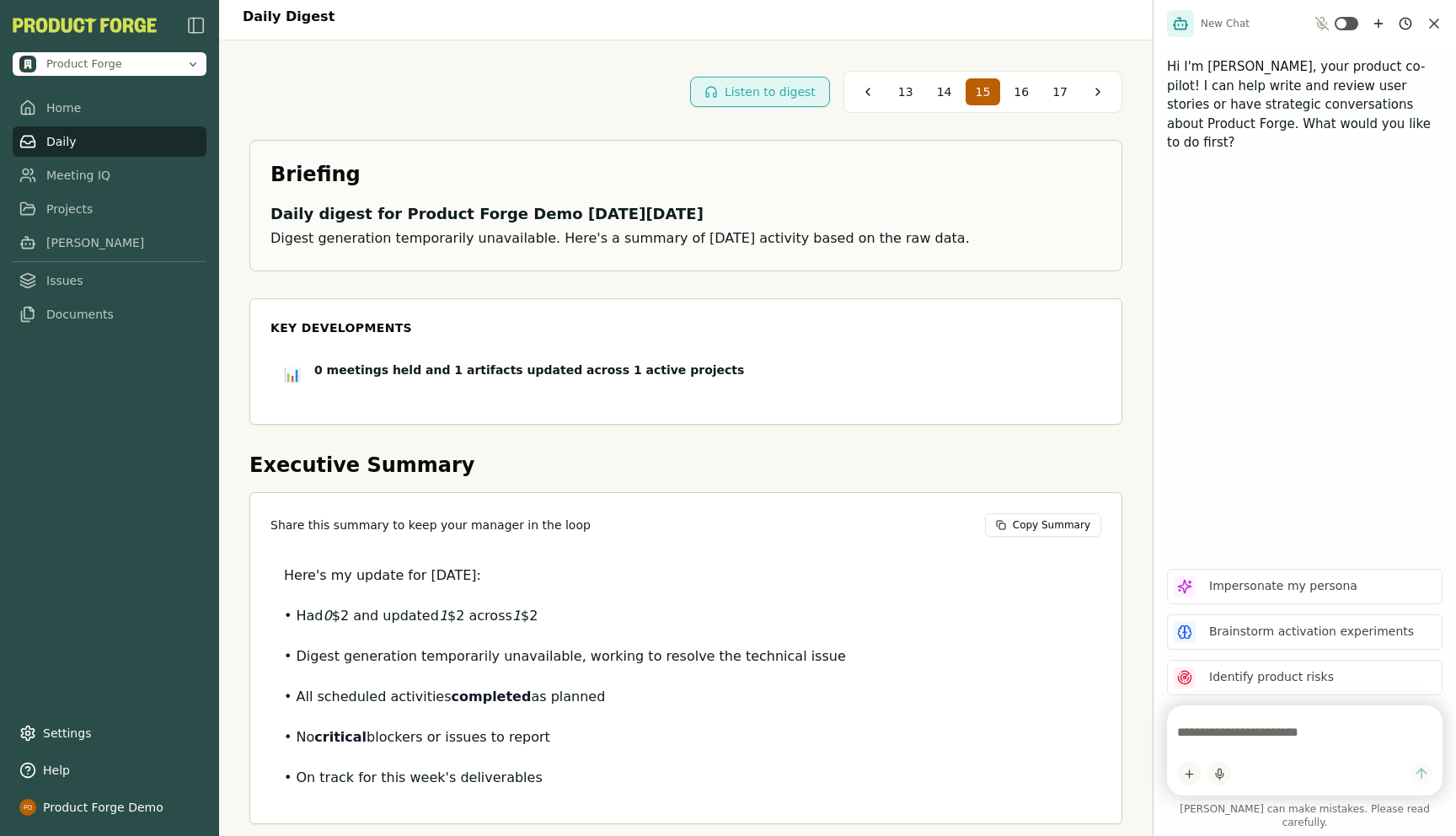
scroll to position [25, 0]
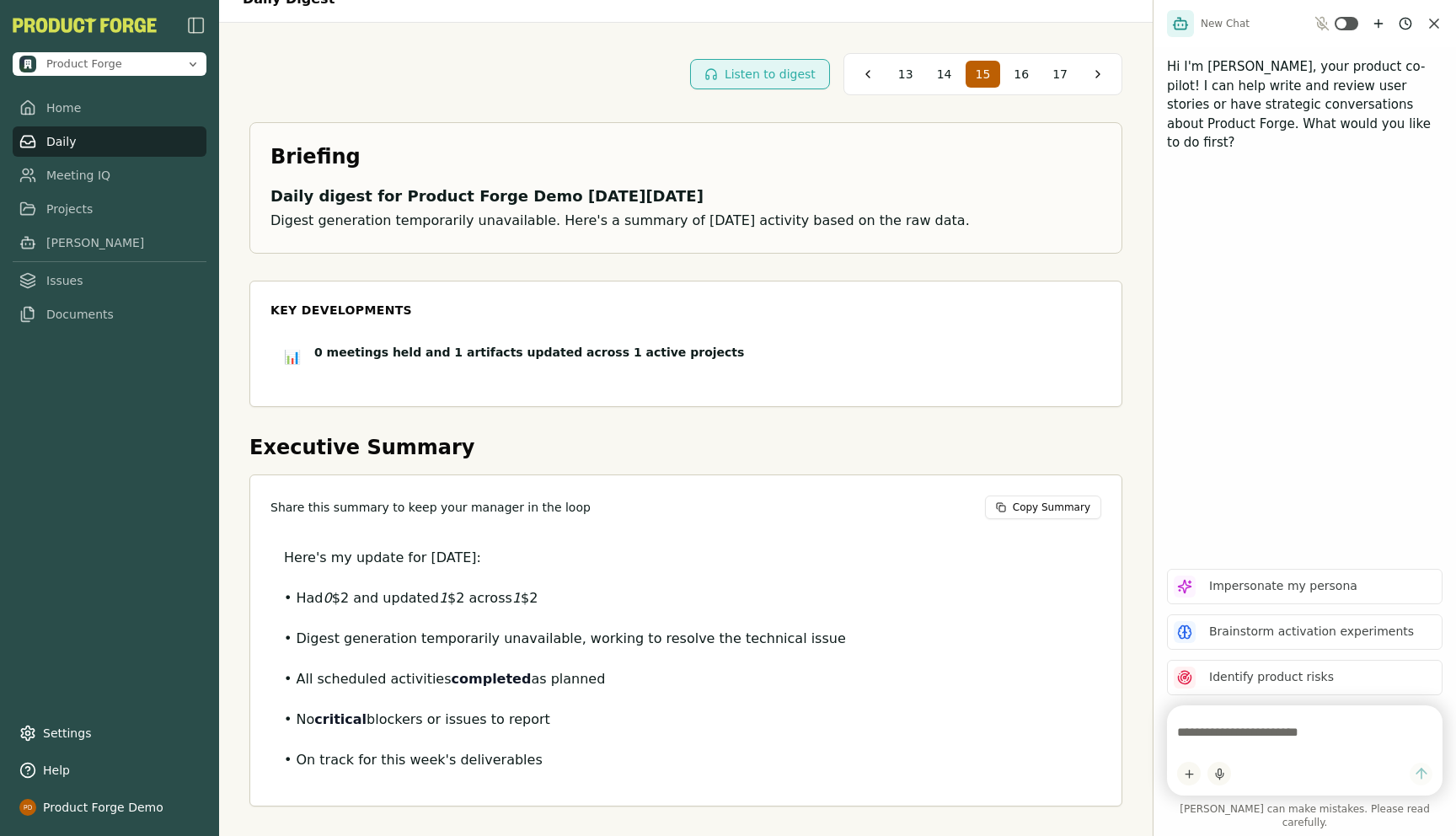
click at [932, 61] on div "13 14 15 16 17" at bounding box center [983, 75] width 190 height 27
click at [950, 72] on span "14" at bounding box center [944, 74] width 15 height 16
